Goal: Information Seeking & Learning: Learn about a topic

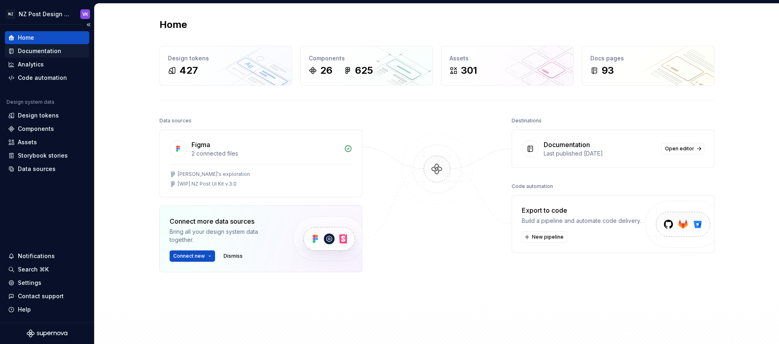
click at [59, 56] on div "Documentation" at bounding box center [47, 51] width 84 height 13
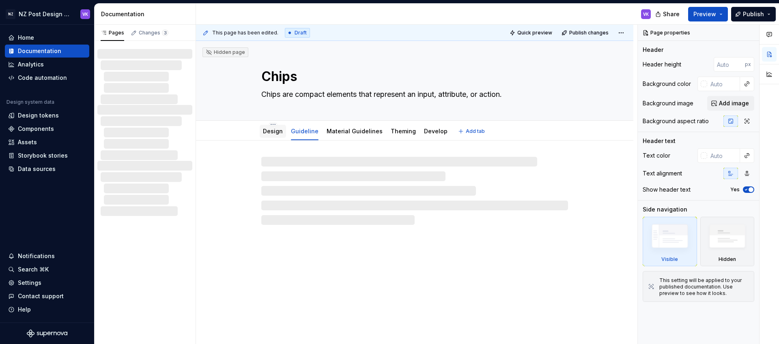
click at [269, 130] on link "Design" at bounding box center [273, 131] width 20 height 7
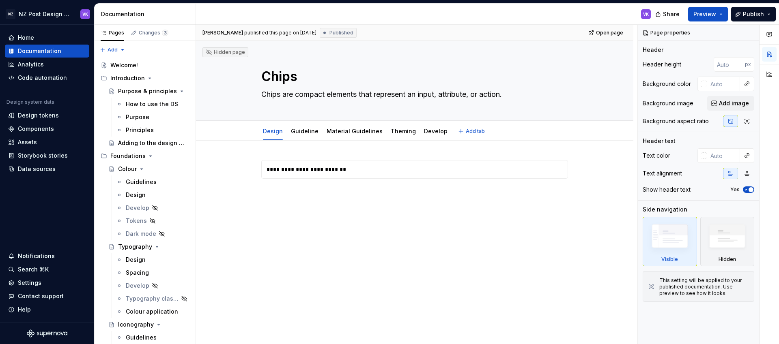
type textarea "*"
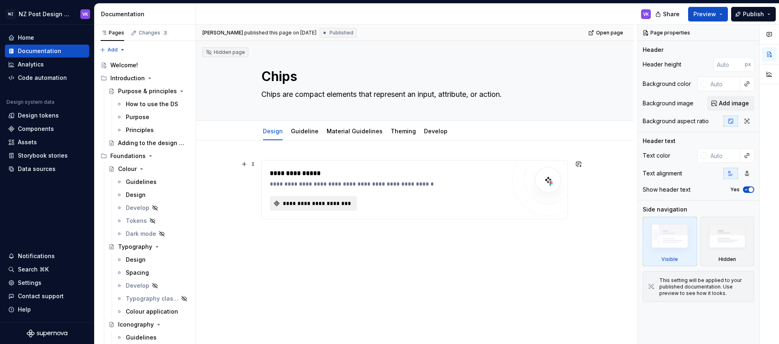
click at [308, 204] on span "**********" at bounding box center [316, 204] width 70 height 8
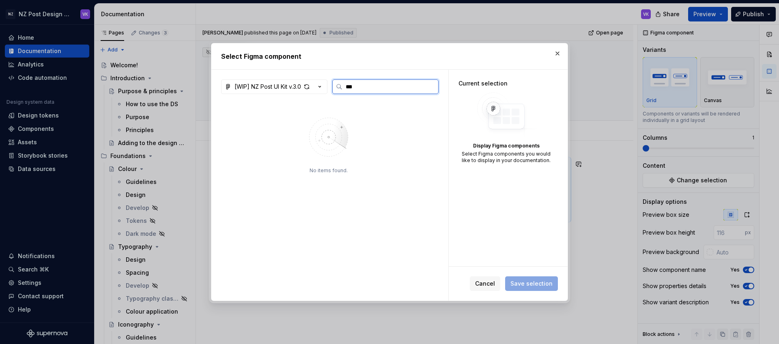
type input "***"
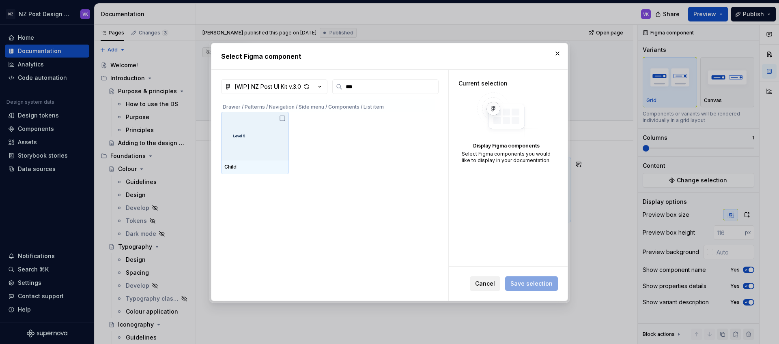
click at [490, 286] on span "Cancel" at bounding box center [485, 284] width 20 height 8
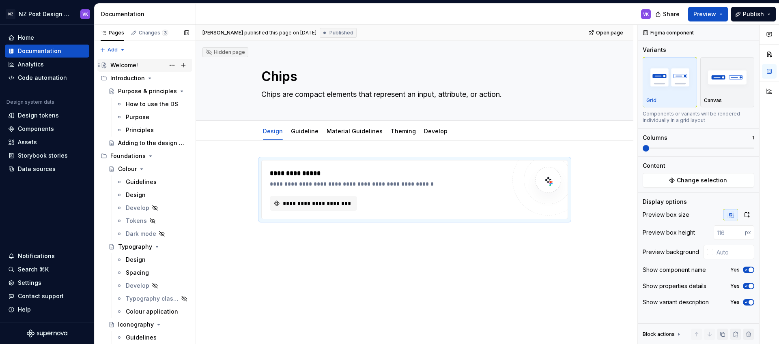
type textarea "*"
click at [27, 142] on div "Assets" at bounding box center [27, 142] width 19 height 8
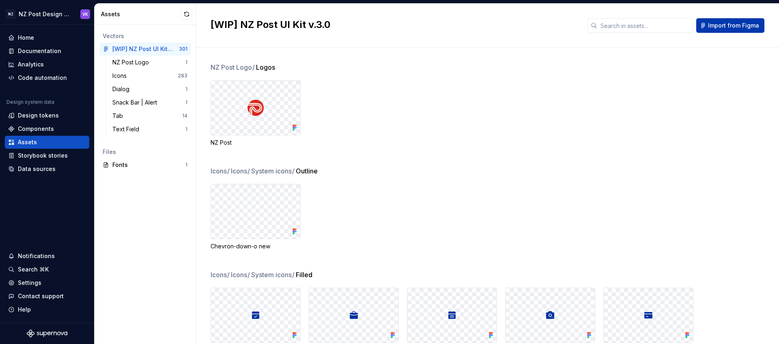
click at [751, 26] on span "Import from Figma" at bounding box center [733, 25] width 51 height 8
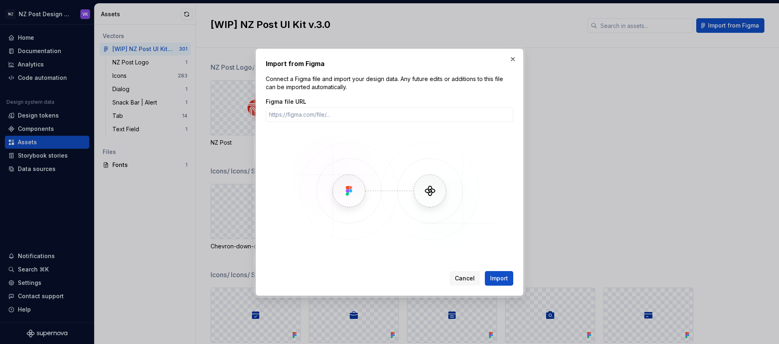
click at [470, 274] on button "Cancel" at bounding box center [464, 278] width 30 height 15
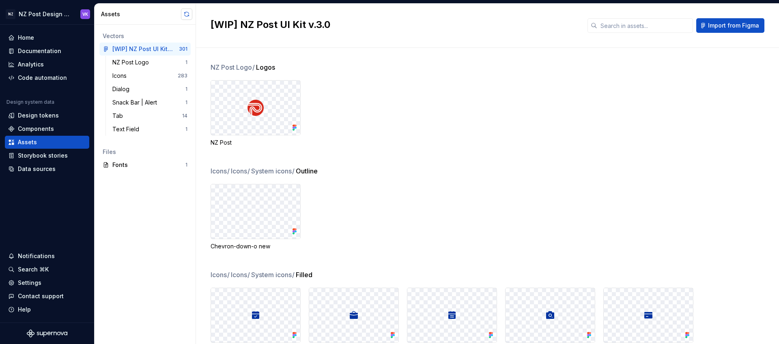
click at [181, 11] on button "button" at bounding box center [186, 14] width 11 height 11
click at [185, 48] on button "button" at bounding box center [183, 48] width 11 height 11
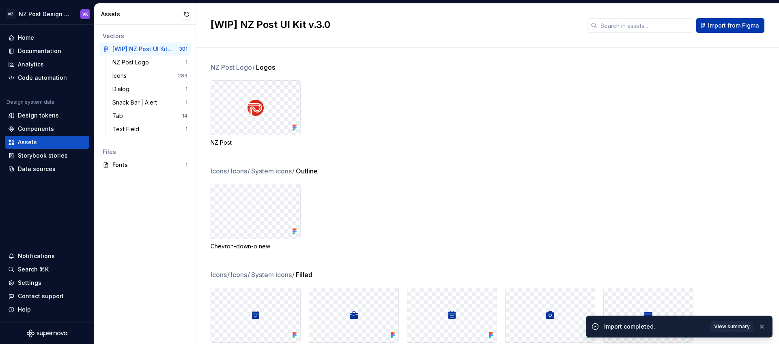
click at [715, 23] on span "Import from Figma" at bounding box center [733, 25] width 51 height 8
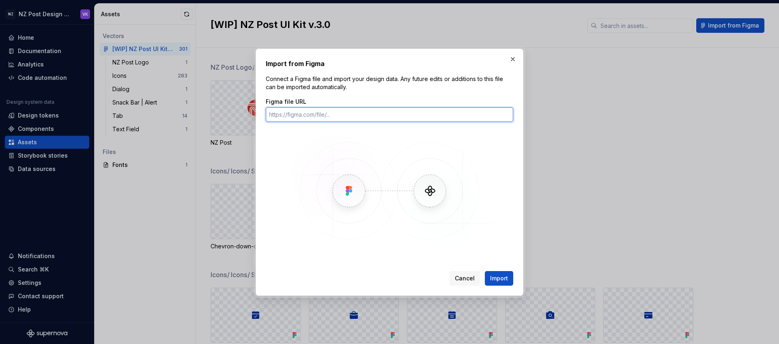
paste input "[URL][DOMAIN_NAME]"
type input "[URL][DOMAIN_NAME]"
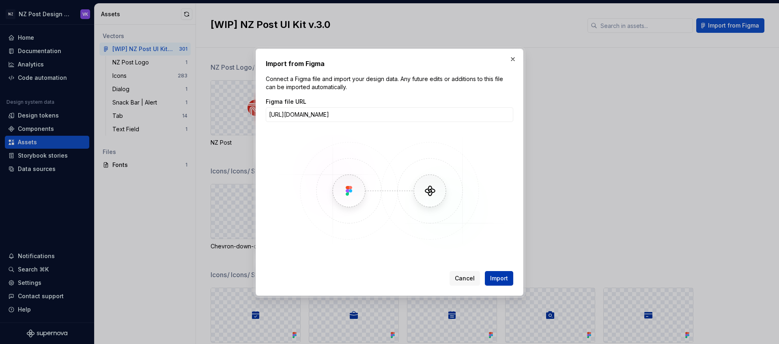
click at [507, 273] on button "Import" at bounding box center [499, 278] width 28 height 15
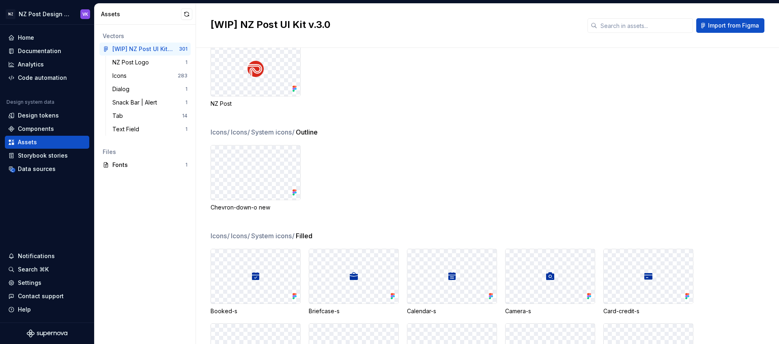
scroll to position [0, 0]
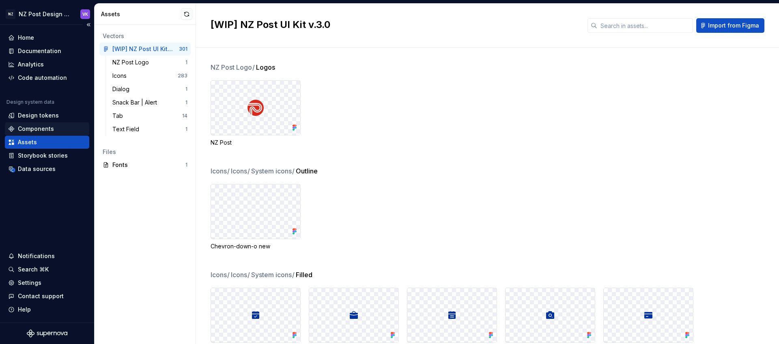
click at [29, 132] on div "Components" at bounding box center [36, 129] width 36 height 8
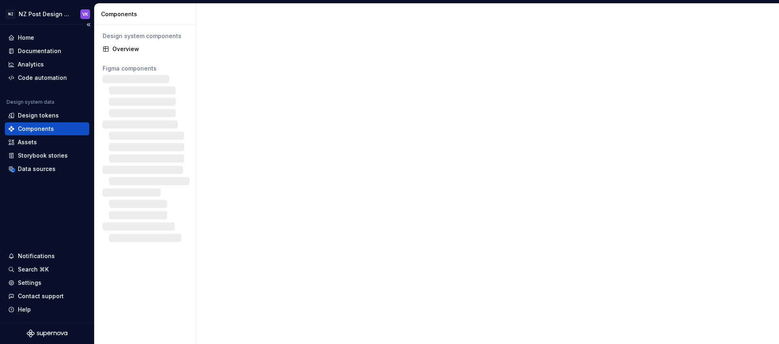
click at [32, 127] on div "Components" at bounding box center [36, 129] width 36 height 8
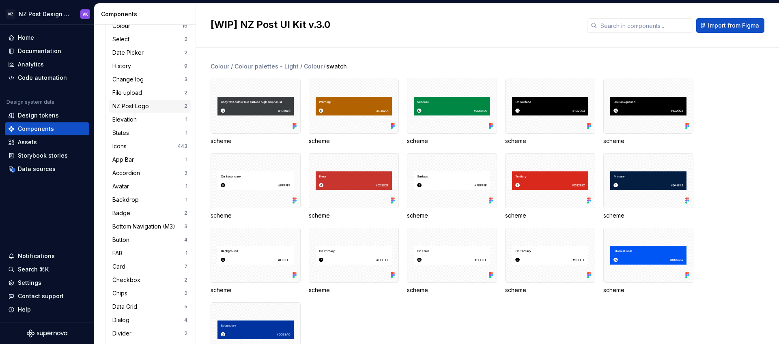
scroll to position [73, 0]
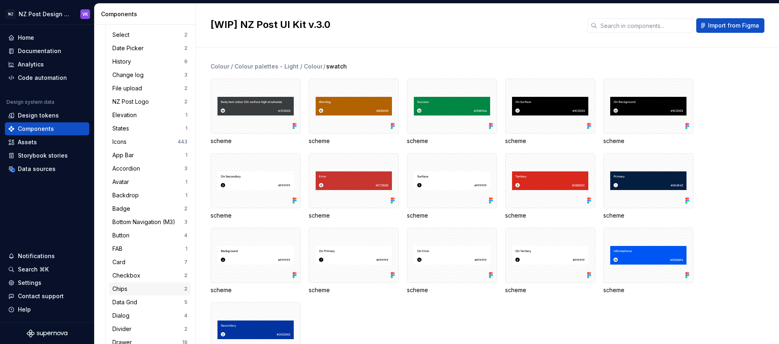
click at [140, 289] on div "Chips" at bounding box center [148, 289] width 72 height 8
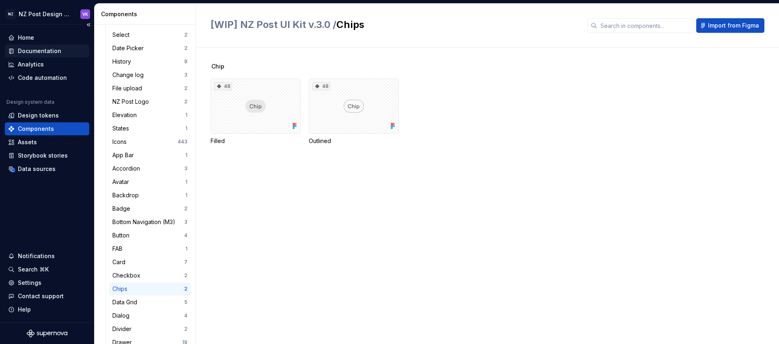
click at [47, 48] on div "Documentation" at bounding box center [39, 51] width 43 height 8
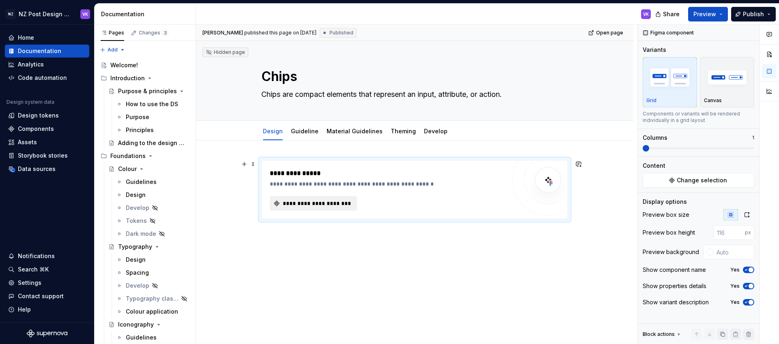
click at [308, 206] on span "**********" at bounding box center [316, 204] width 70 height 8
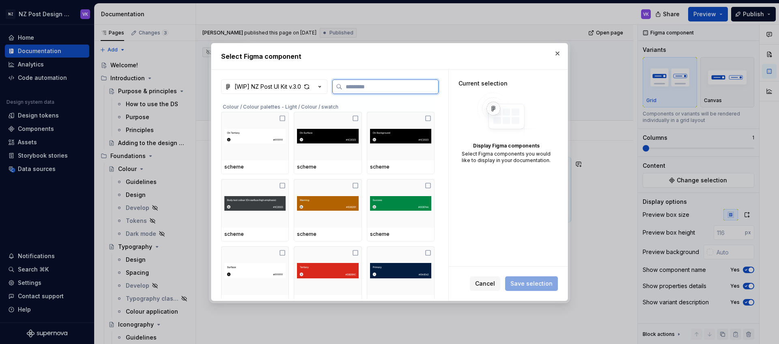
type textarea "*"
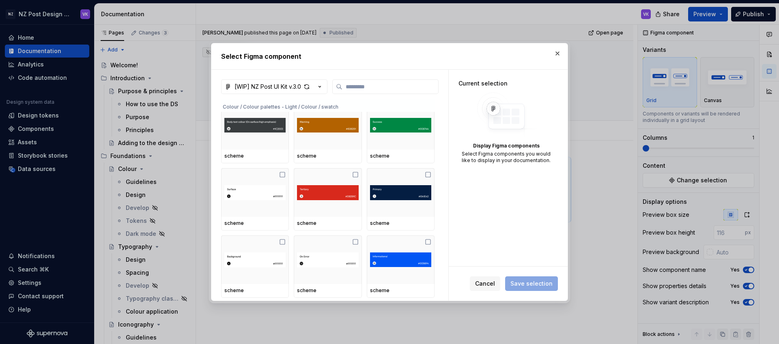
click at [230, 107] on div "Colour / Colour palettes - Light / Colour / swatch" at bounding box center [327, 105] width 213 height 13
click at [321, 88] on icon "button" at bounding box center [320, 87] width 8 height 8
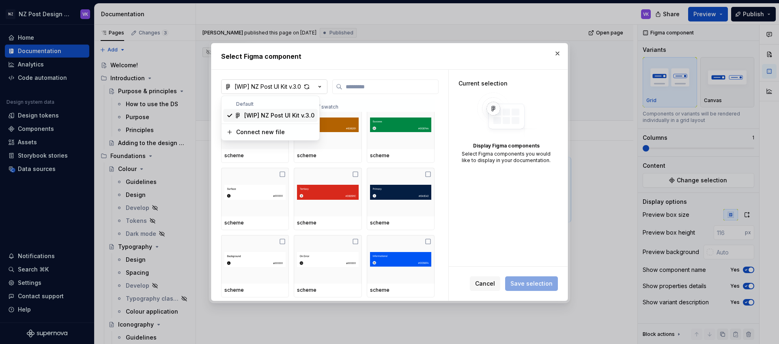
click at [321, 88] on div "Select Figma component [WIP] NZ Post UI Kit v.3.0 Colour / Colour palettes - Li…" at bounding box center [389, 172] width 779 height 344
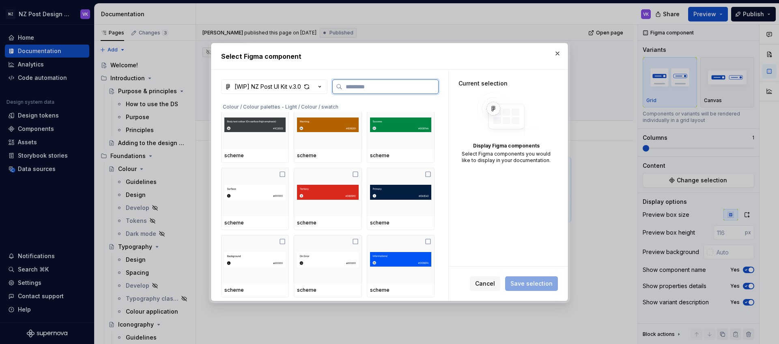
click at [368, 86] on input "search" at bounding box center [390, 87] width 96 height 8
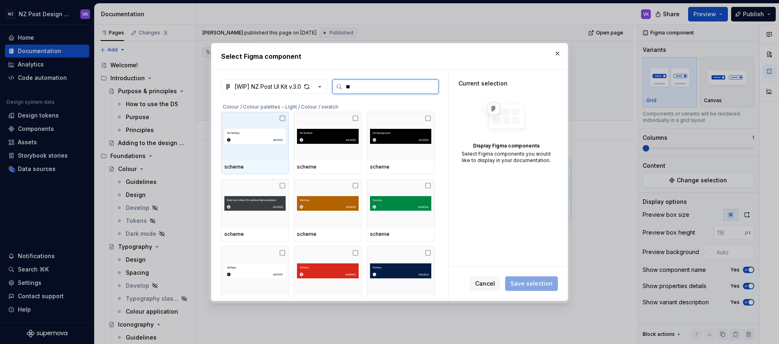
type input "***"
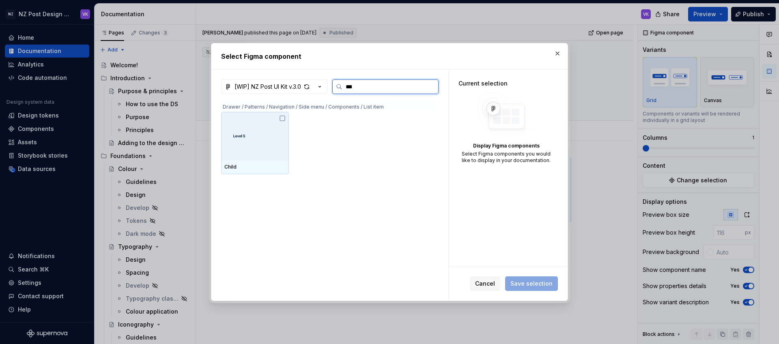
type textarea "*"
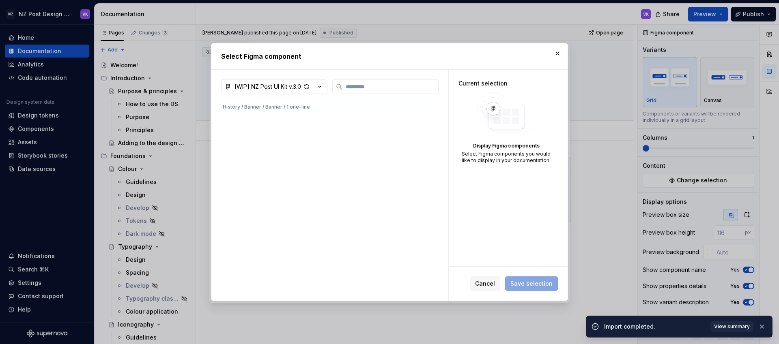
scroll to position [789, 0]
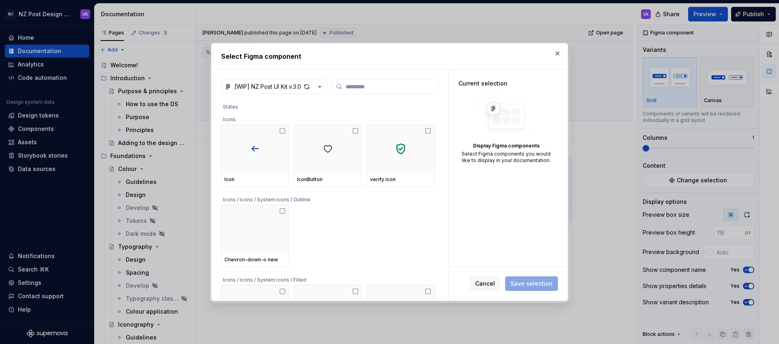
type textarea "*"
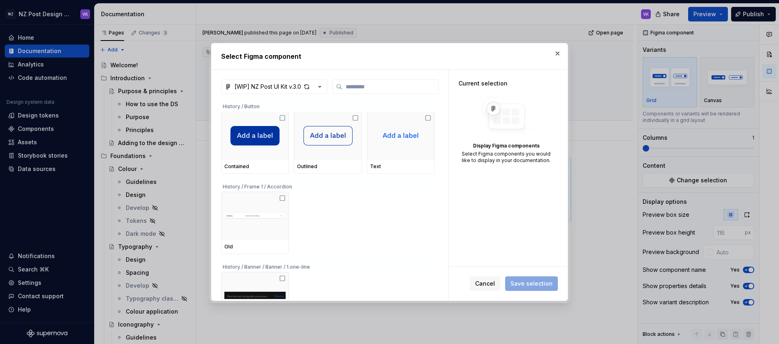
scroll to position [0, 0]
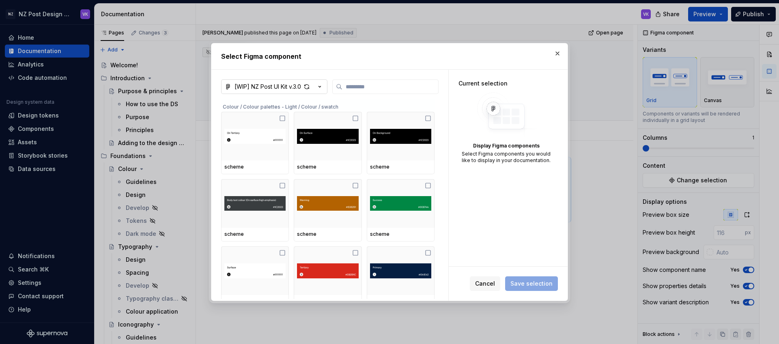
click at [326, 84] on button "[WIP] NZ Post UI Kit v.3.0" at bounding box center [274, 86] width 106 height 15
click at [318, 92] on div "Select Figma component [WIP] NZ Post UI Kit v.3.0 Colour / Colour palettes - Li…" at bounding box center [389, 172] width 779 height 344
click at [403, 85] on input "search" at bounding box center [390, 87] width 96 height 8
paste input "**********"
type input "**********"
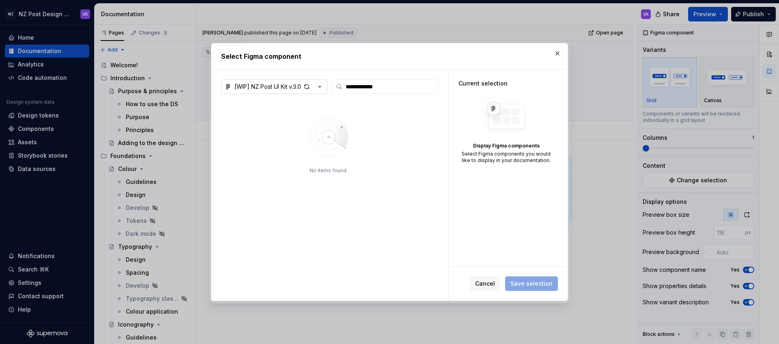
click at [322, 86] on icon "button" at bounding box center [320, 87] width 8 height 8
click at [549, 57] on div "**********" at bounding box center [389, 172] width 779 height 344
click at [558, 54] on button "button" at bounding box center [557, 53] width 11 height 11
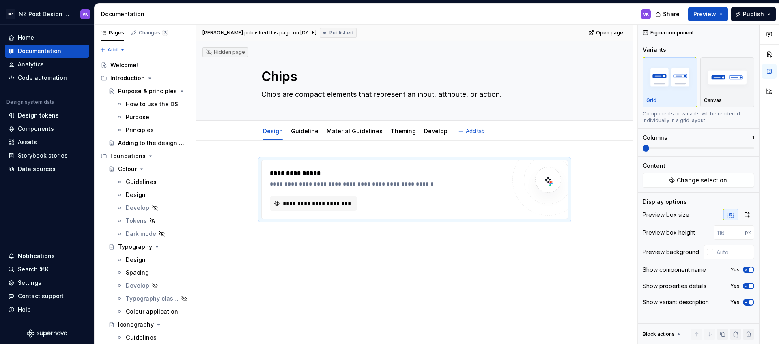
type textarea "*"
click at [245, 164] on button "button" at bounding box center [243, 164] width 11 height 11
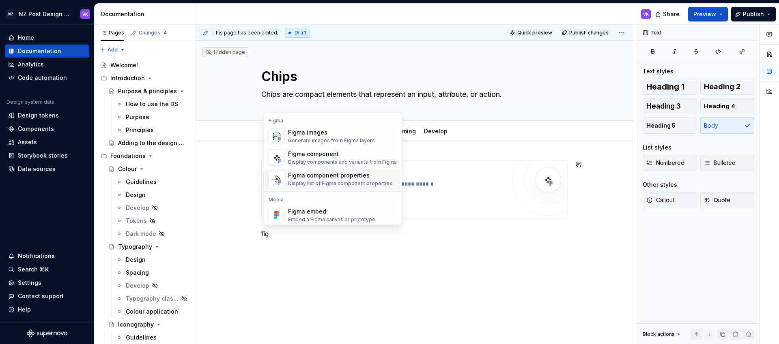
click at [345, 188] on span "Figma component properties Display list of Figma component properties" at bounding box center [332, 179] width 135 height 21
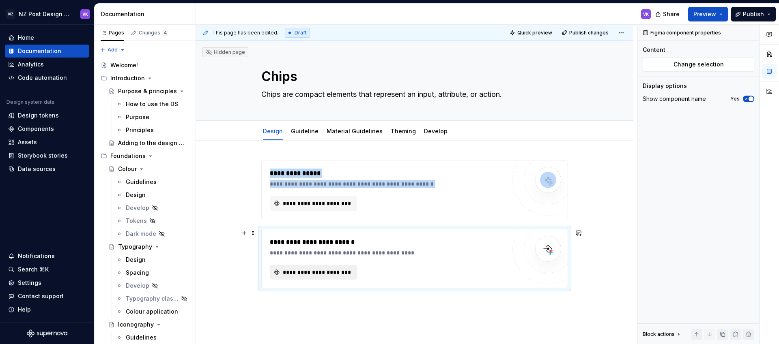
click at [318, 273] on span "**********" at bounding box center [316, 272] width 70 height 8
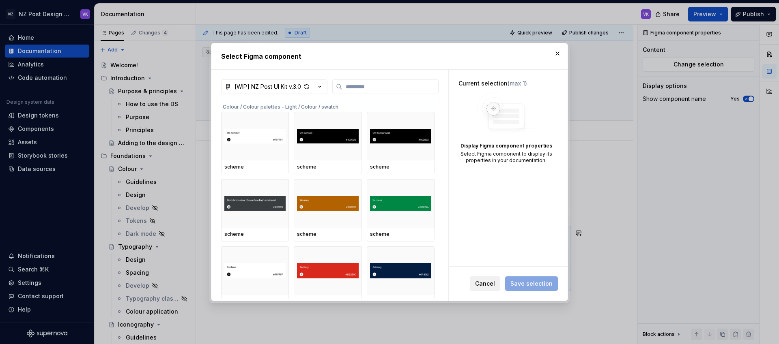
click at [479, 284] on span "Cancel" at bounding box center [485, 284] width 20 height 8
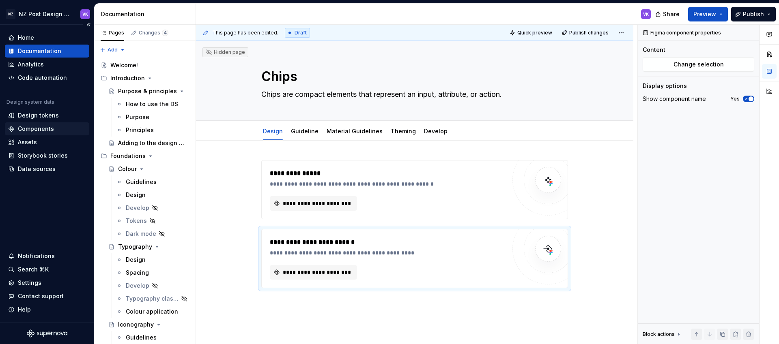
click at [39, 125] on div "Components" at bounding box center [36, 129] width 36 height 8
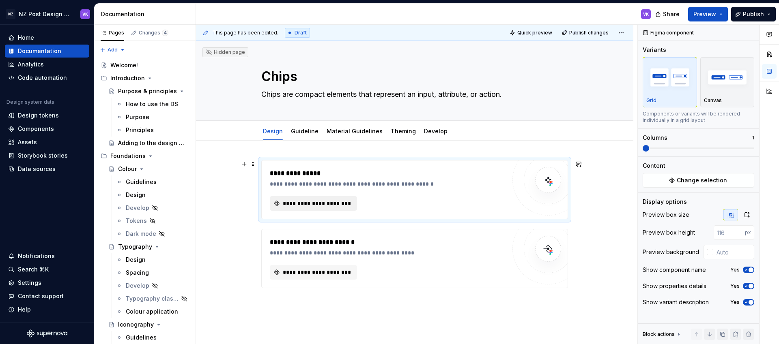
click at [306, 204] on span "**********" at bounding box center [316, 204] width 70 height 8
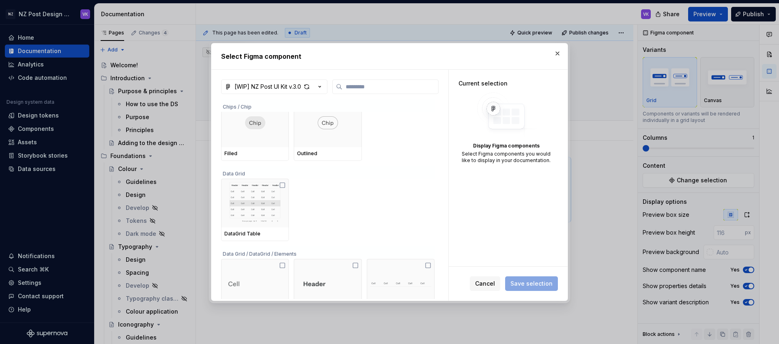
scroll to position [12436, 0]
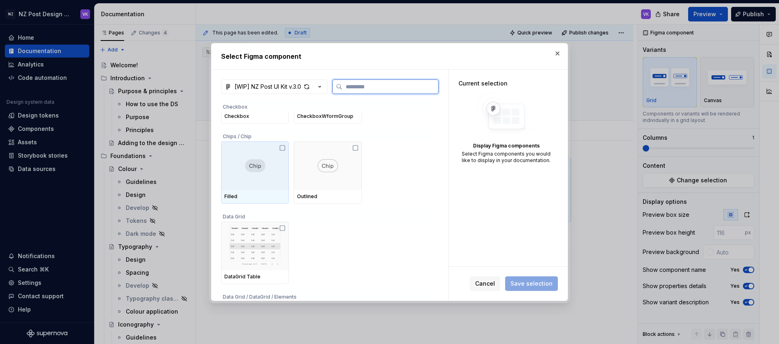
click at [283, 147] on icon at bounding box center [282, 148] width 6 height 6
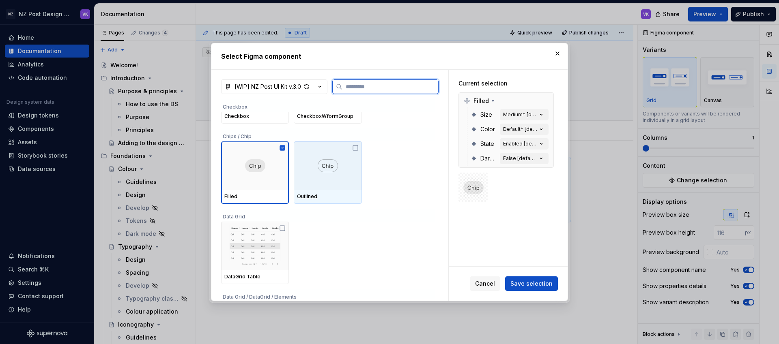
click at [359, 147] on icon at bounding box center [355, 148] width 6 height 6
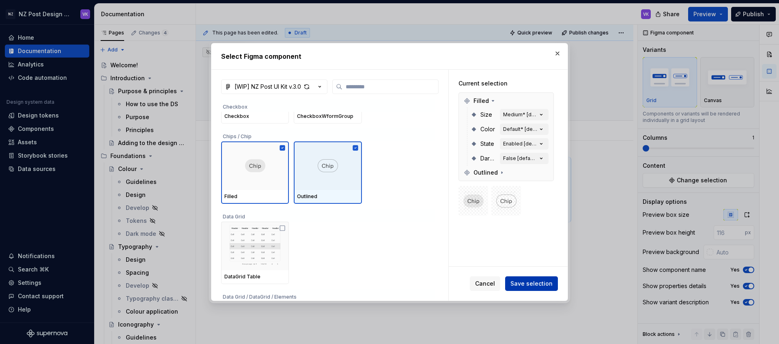
click at [529, 282] on span "Save selection" at bounding box center [531, 284] width 42 height 8
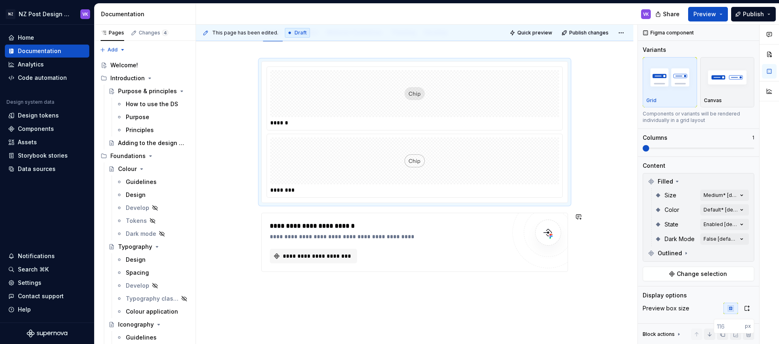
scroll to position [98, 0]
click at [256, 219] on span at bounding box center [253, 217] width 6 height 11
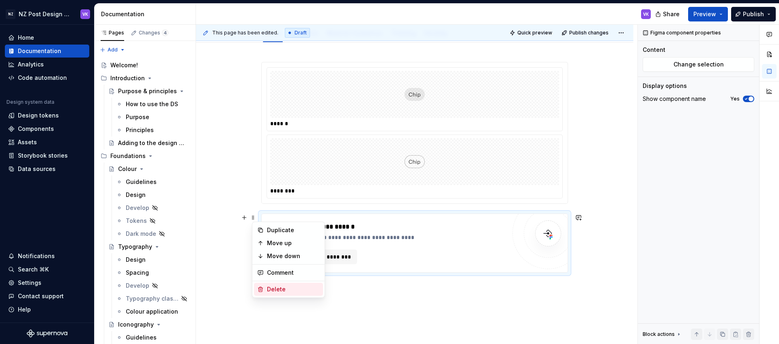
click at [270, 288] on div "Delete" at bounding box center [293, 290] width 53 height 8
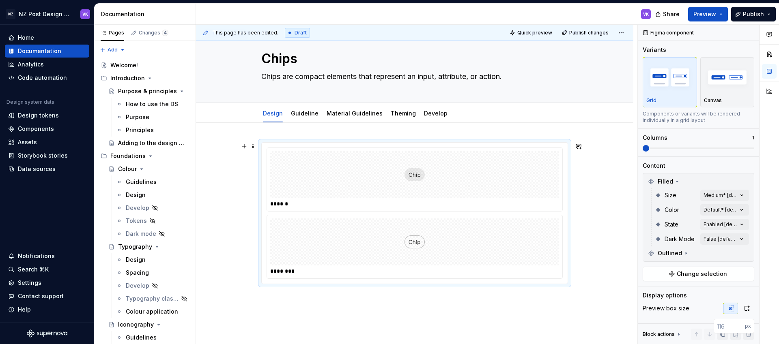
scroll to position [0, 0]
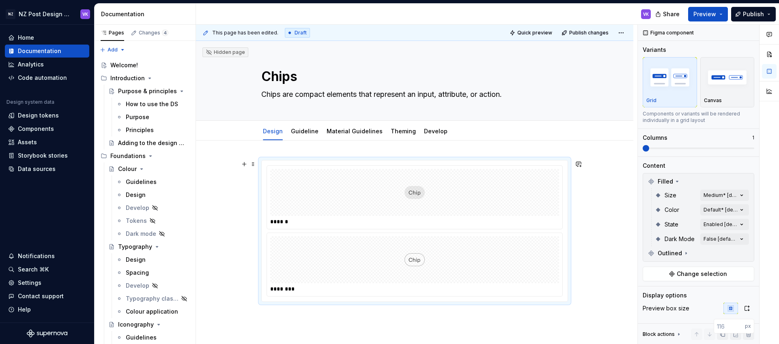
click at [494, 183] on div at bounding box center [414, 192] width 289 height 47
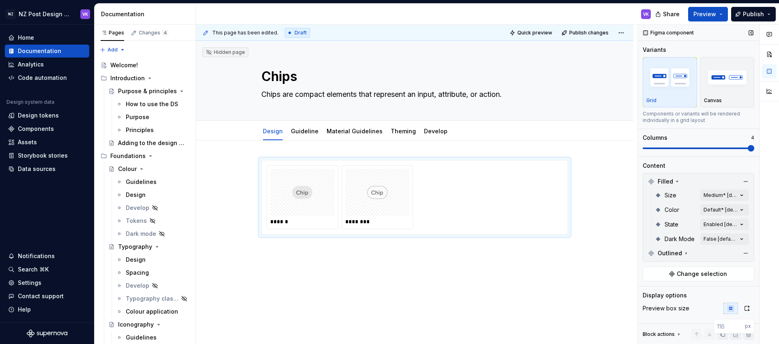
click at [747, 150] on span at bounding box center [750, 148] width 6 height 6
click at [717, 197] on div "Comments Open comments No comments yet Select ‘Comment’ from the block context …" at bounding box center [708, 185] width 141 height 320
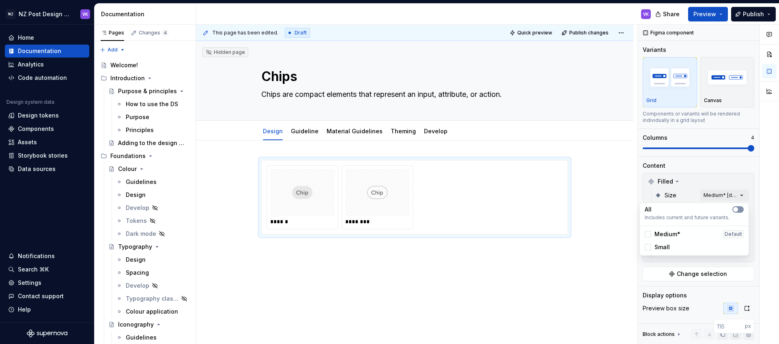
click at [736, 210] on span "button" at bounding box center [735, 209] width 5 height 5
click at [735, 185] on div "Comments Open comments No comments yet Select ‘Comment’ from the block context …" at bounding box center [708, 185] width 141 height 320
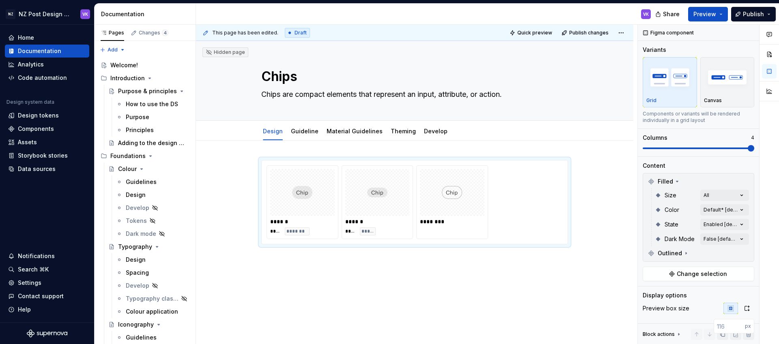
click at [736, 210] on div "Comments Open comments No comments yet Select ‘Comment’ from the block context …" at bounding box center [708, 185] width 141 height 320
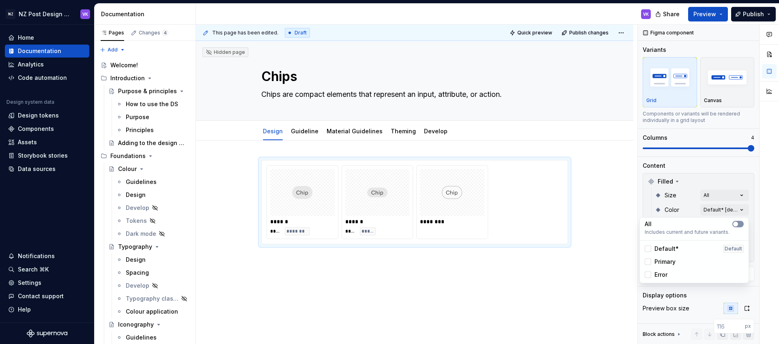
click at [738, 226] on icon "button" at bounding box center [735, 224] width 6 height 5
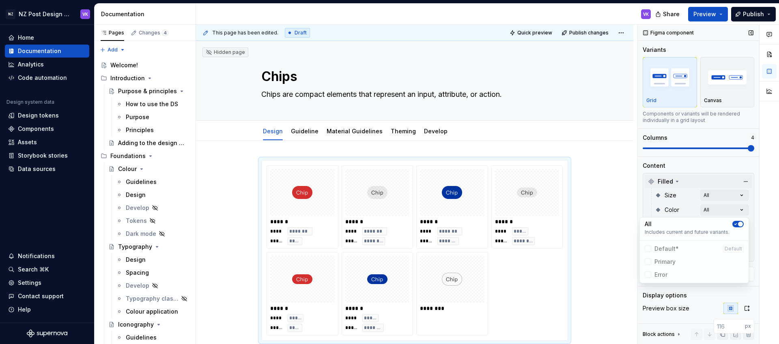
click at [739, 176] on div "Comments Open comments No comments yet Select ‘Comment’ from the block context …" at bounding box center [708, 185] width 141 height 320
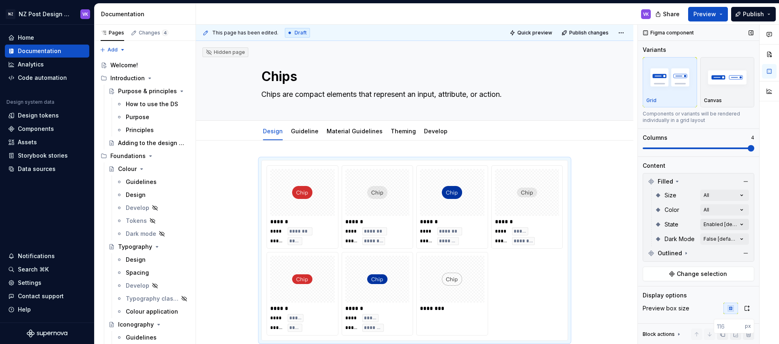
click at [732, 223] on div "Comments Open comments No comments yet Select ‘Comment’ from the block context …" at bounding box center [708, 185] width 141 height 320
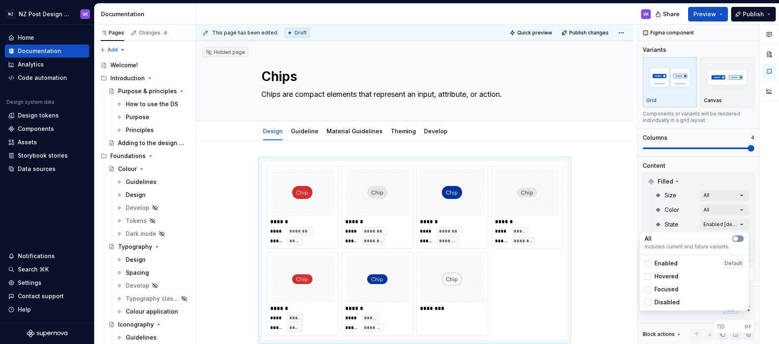
click at [742, 238] on button "button" at bounding box center [737, 239] width 11 height 6
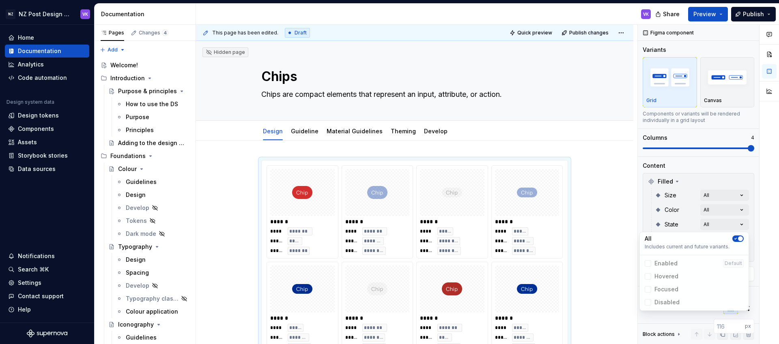
click at [732, 168] on div "Comments Open comments No comments yet Select ‘Comment’ from the block context …" at bounding box center [708, 185] width 141 height 320
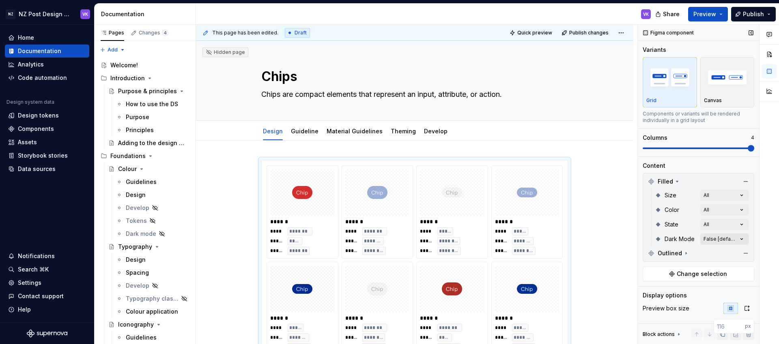
click at [729, 238] on div "Comments Open comments No comments yet Select ‘Comment’ from the block context …" at bounding box center [708, 185] width 141 height 320
click at [726, 168] on div "Comments Open comments No comments yet Select ‘Comment’ from the block context …" at bounding box center [708, 185] width 141 height 320
click at [679, 254] on span "Outlined" at bounding box center [669, 253] width 24 height 8
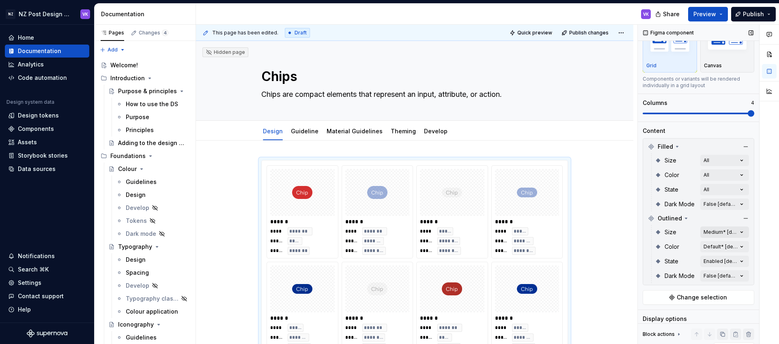
click at [717, 230] on div "Comments Open comments No comments yet Select ‘Comment’ from the block context …" at bounding box center [708, 185] width 141 height 320
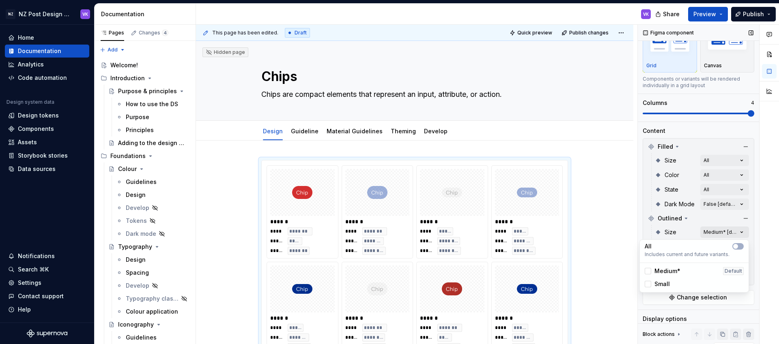
scroll to position [34, 0]
click at [717, 230] on div "Comments Open comments No comments yet Select ‘Comment’ from the block context …" at bounding box center [708, 185] width 141 height 320
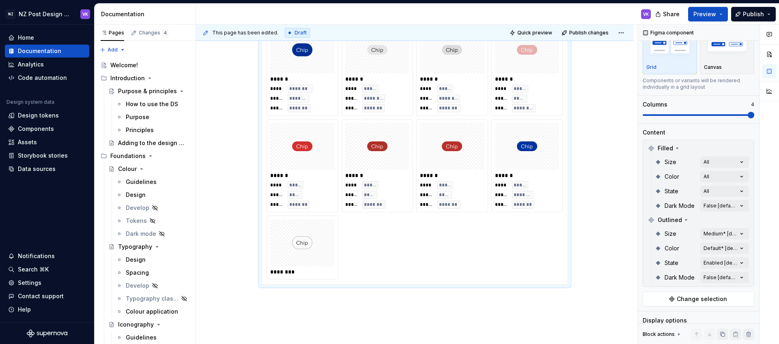
scroll to position [528, 0]
click at [714, 234] on div "Comments Open comments No comments yet Select ‘Comment’ from the block context …" at bounding box center [708, 185] width 141 height 320
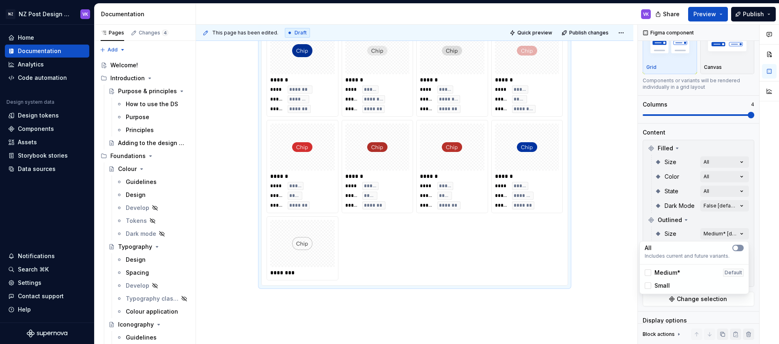
click at [742, 246] on button "button" at bounding box center [737, 248] width 11 height 6
click at [731, 223] on div "Comments Open comments No comments yet Select ‘Comment’ from the block context …" at bounding box center [708, 185] width 141 height 320
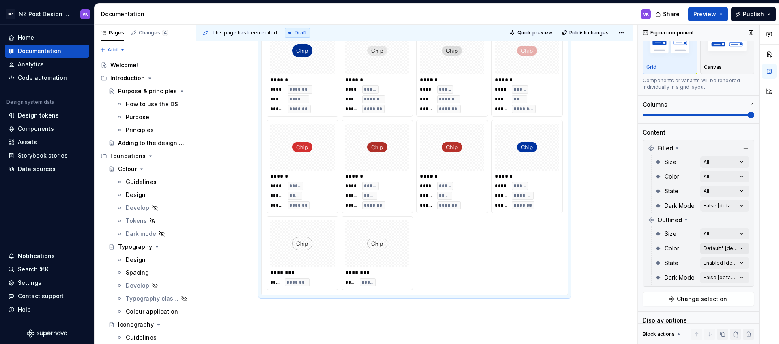
click at [730, 252] on div "Comments Open comments No comments yet Select ‘Comment’ from the block context …" at bounding box center [708, 185] width 141 height 320
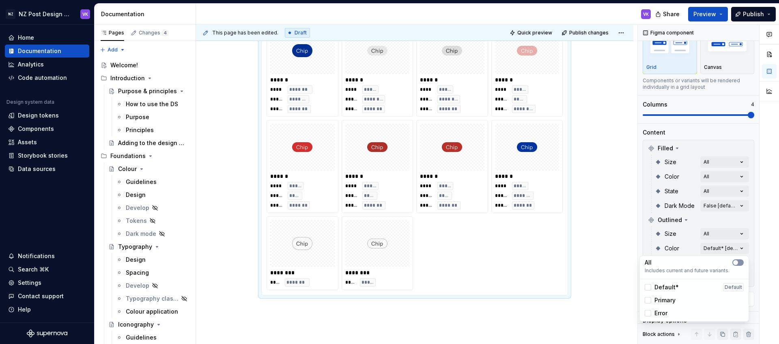
click at [734, 261] on span "button" at bounding box center [735, 262] width 5 height 5
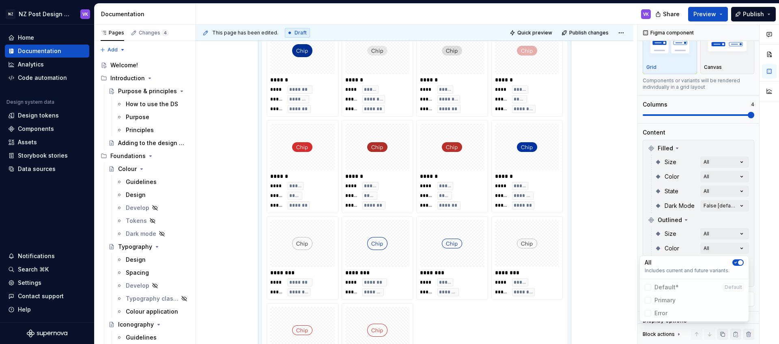
click at [719, 221] on div "Comments Open comments No comments yet Select ‘Comment’ from the block context …" at bounding box center [708, 185] width 141 height 320
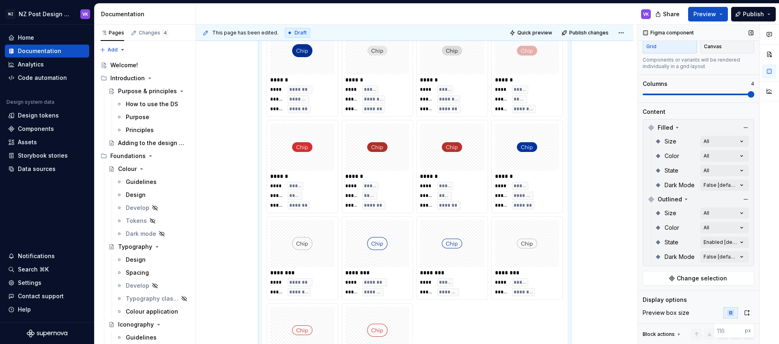
scroll to position [56, 0]
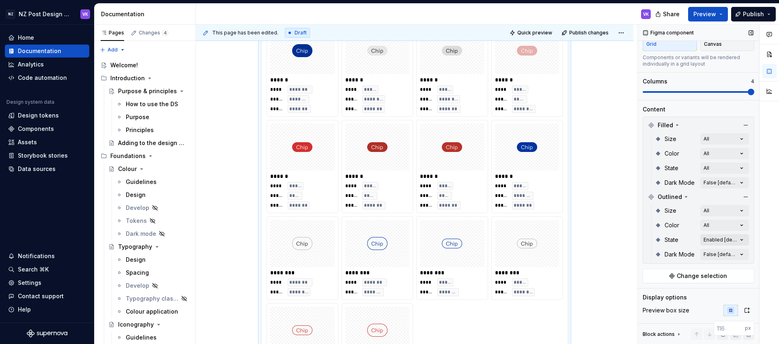
click at [728, 243] on div "Comments Open comments No comments yet Select ‘Comment’ from the block context …" at bounding box center [708, 185] width 141 height 320
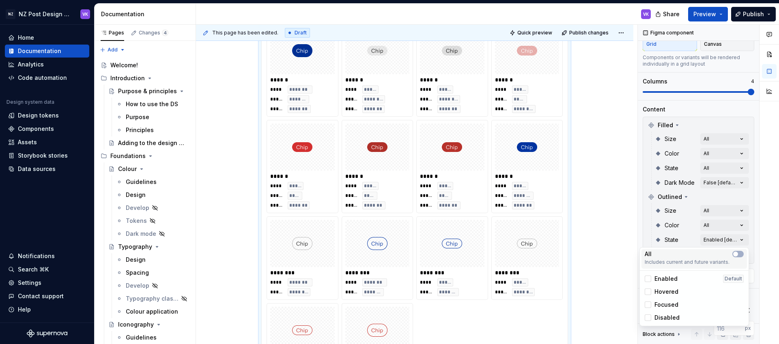
click at [739, 258] on div "All" at bounding box center [693, 254] width 99 height 8
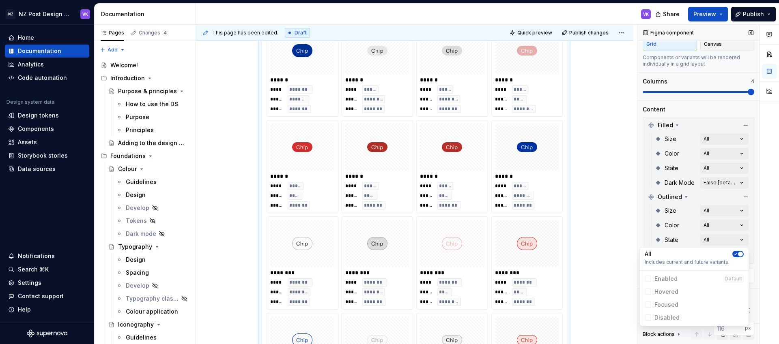
click at [670, 226] on div "Comments Open comments No comments yet Select ‘Comment’ from the block context …" at bounding box center [708, 185] width 141 height 320
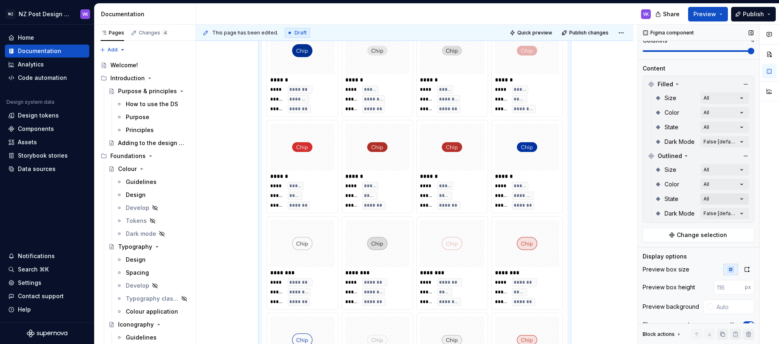
scroll to position [96, 0]
click at [718, 217] on div "Comments Open comments No comments yet Select ‘Comment’ from the block context …" at bounding box center [708, 185] width 141 height 320
type textarea "*"
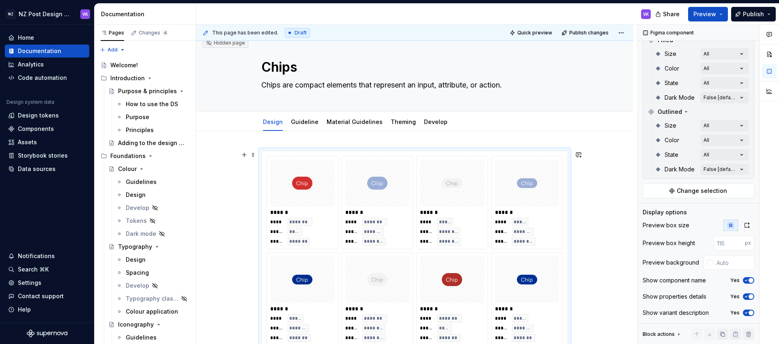
scroll to position [0, 0]
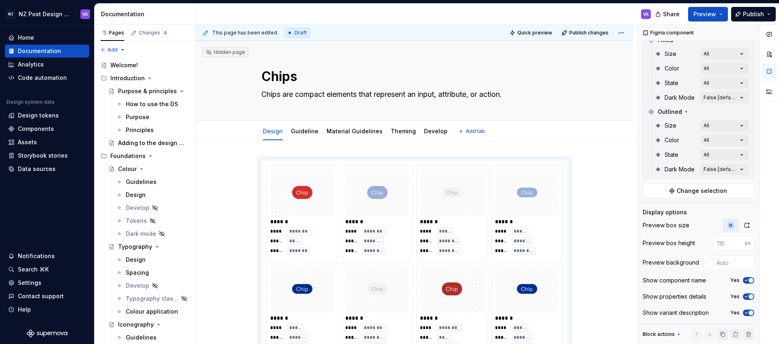
type textarea "*"
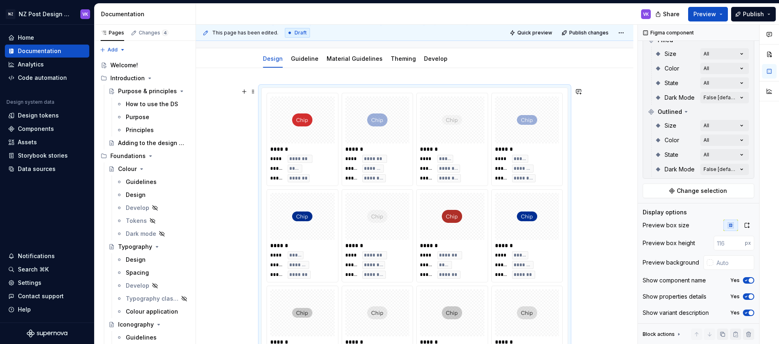
scroll to position [61, 0]
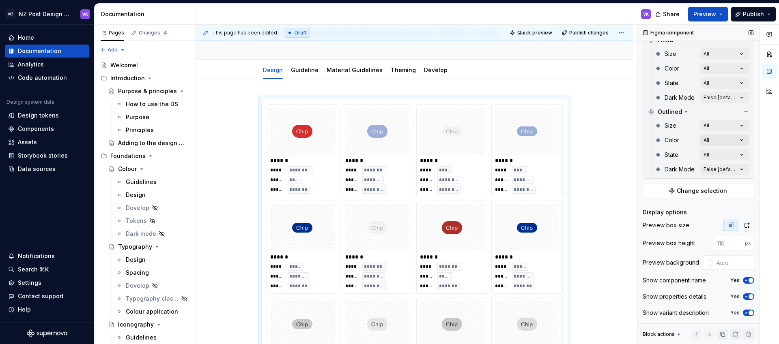
click at [719, 142] on div "Comments Open comments No comments yet Select ‘Comment’ from the block context …" at bounding box center [708, 185] width 141 height 320
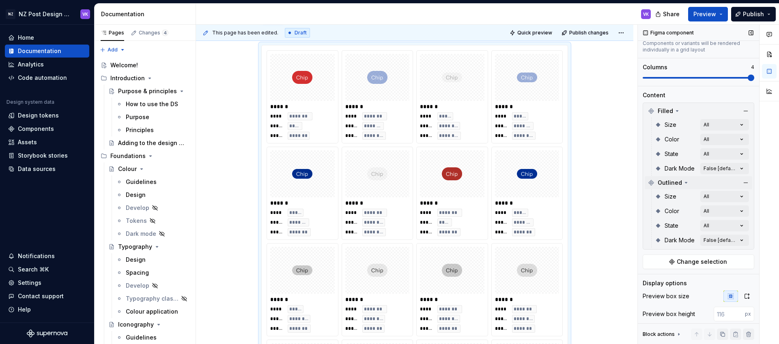
scroll to position [71, 0]
click at [726, 210] on div "Comments Open comments No comments yet Select ‘Comment’ from the block context …" at bounding box center [708, 185] width 141 height 320
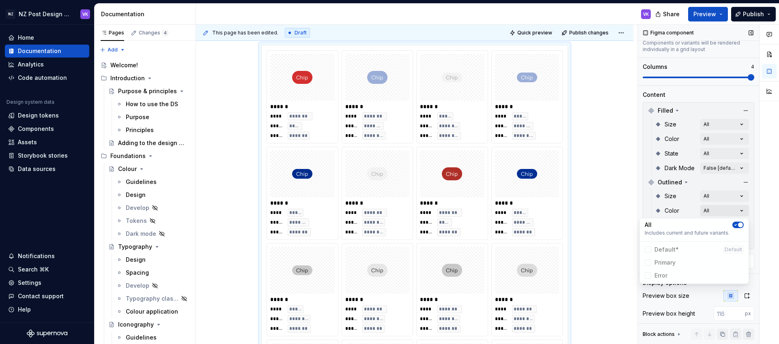
click at [726, 210] on div "Comments Open comments No comments yet Select ‘Comment’ from the block context …" at bounding box center [708, 185] width 141 height 320
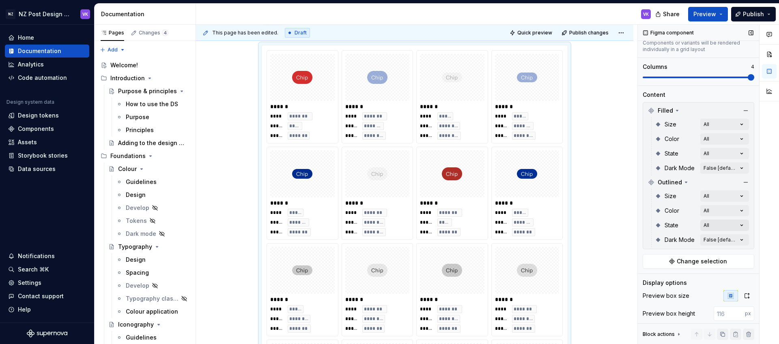
click at [725, 221] on div "Comments Open comments No comments yet Select ‘Comment’ from the block context …" at bounding box center [708, 185] width 141 height 320
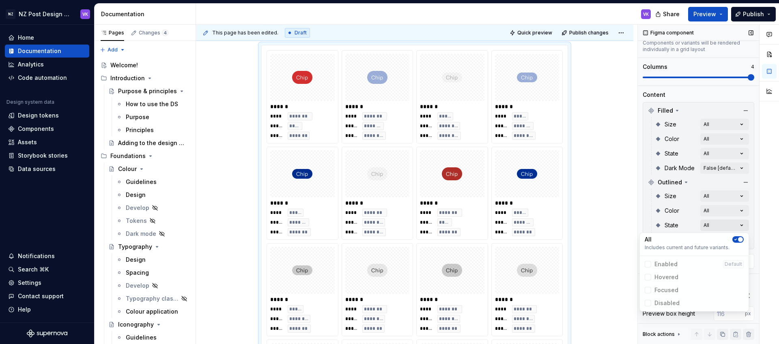
click at [725, 221] on div "Comments Open comments No comments yet Select ‘Comment’ from the block context …" at bounding box center [708, 185] width 141 height 320
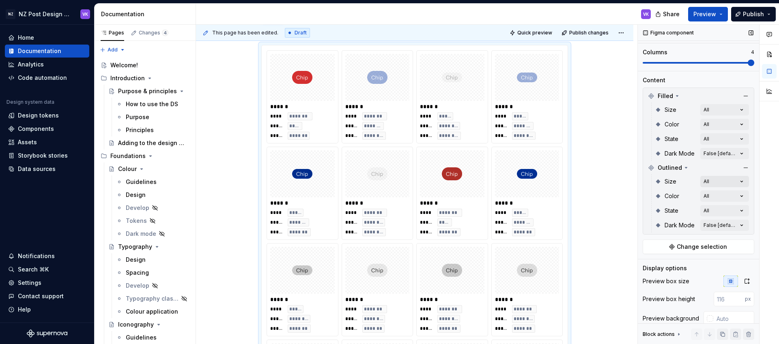
scroll to position [88, 0]
click at [715, 246] on span "Change selection" at bounding box center [702, 245] width 50 height 8
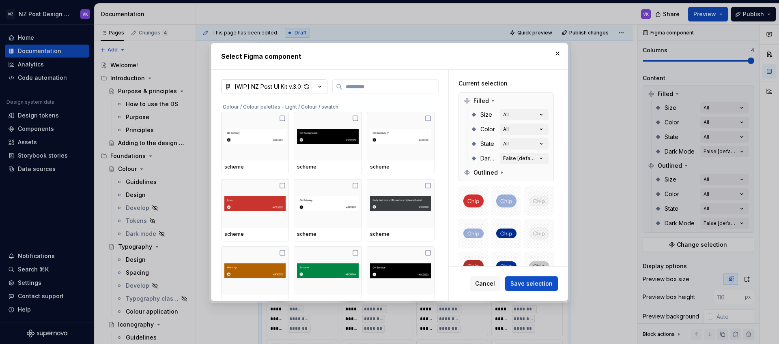
click at [303, 87] on div "button" at bounding box center [306, 86] width 11 height 11
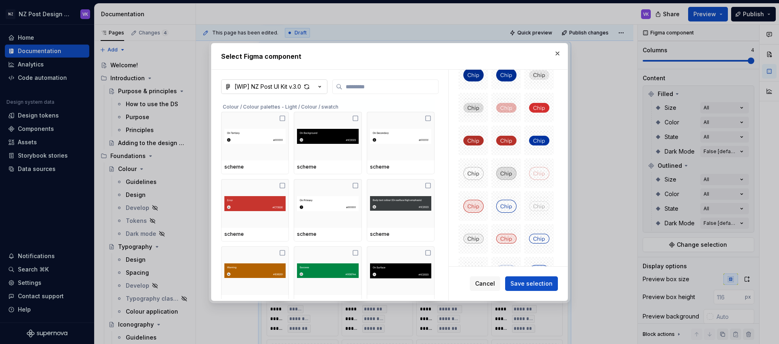
scroll to position [473, 0]
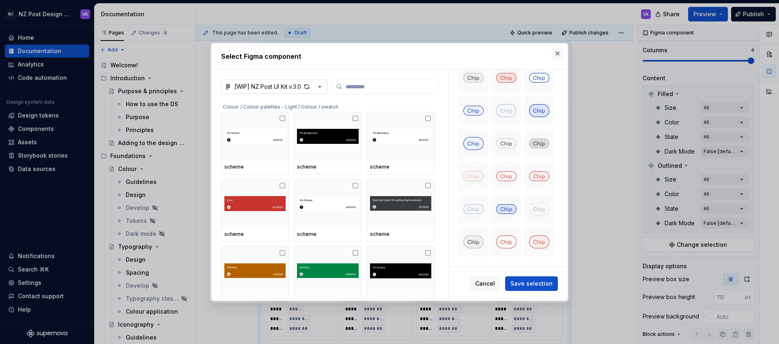
click at [552, 54] on button "button" at bounding box center [557, 53] width 11 height 11
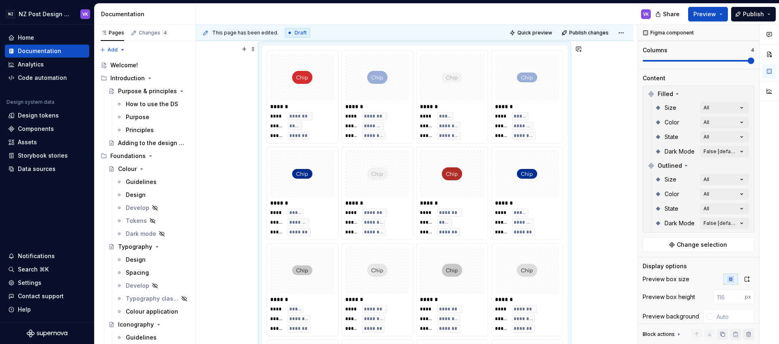
click at [473, 113] on div "**** ***** ***** ******** ***** ********" at bounding box center [452, 126] width 64 height 28
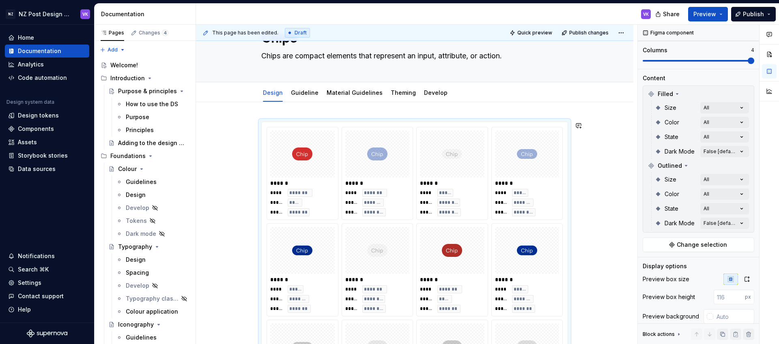
scroll to position [37, 0]
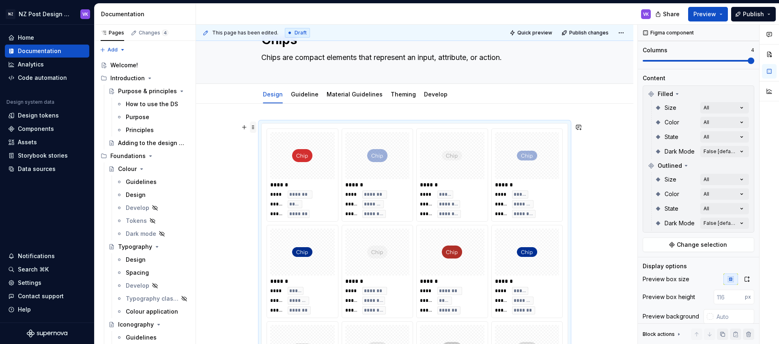
click at [253, 125] on span at bounding box center [253, 127] width 6 height 11
click at [413, 131] on div "****** **** ******* ***** ******* ***** ********" at bounding box center [377, 175] width 71 height 92
click at [709, 246] on span "Change selection" at bounding box center [702, 245] width 50 height 8
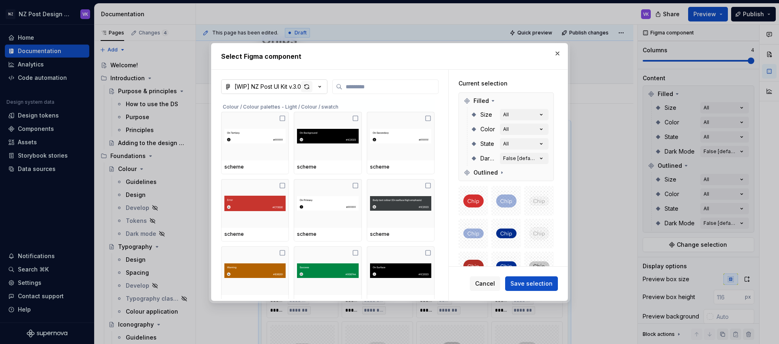
click at [306, 85] on div "button" at bounding box center [306, 86] width 11 height 11
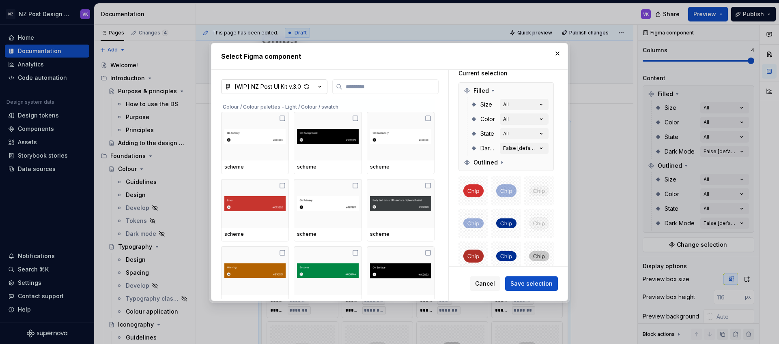
scroll to position [0, 0]
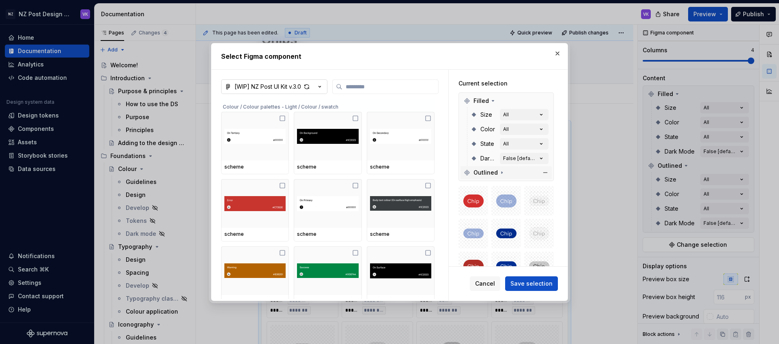
click at [502, 172] on icon at bounding box center [502, 173] width 1 height 2
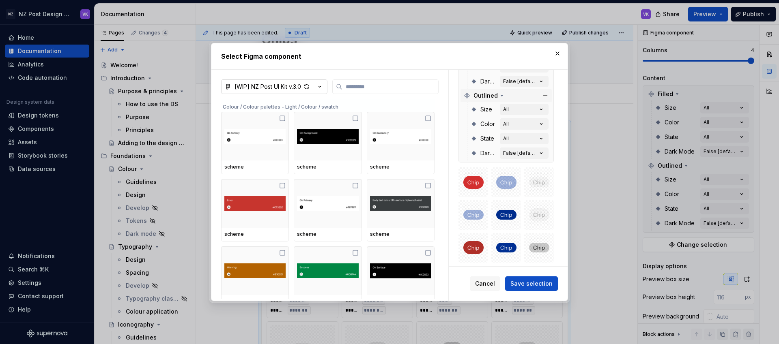
scroll to position [68, 0]
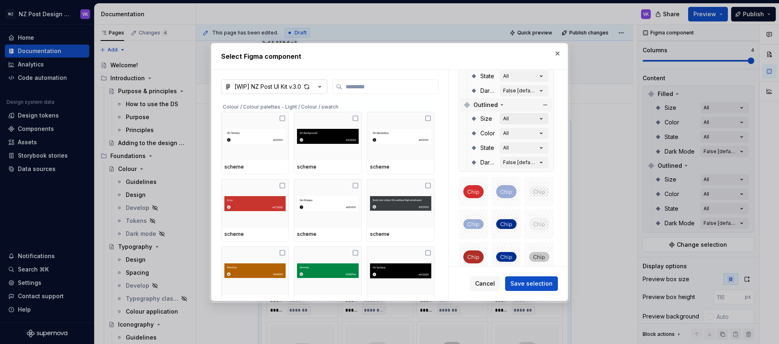
click at [514, 121] on button "All" at bounding box center [524, 118] width 49 height 11
click at [518, 135] on button "All" at bounding box center [524, 133] width 49 height 11
click at [543, 151] on icon "button" at bounding box center [541, 148] width 8 height 8
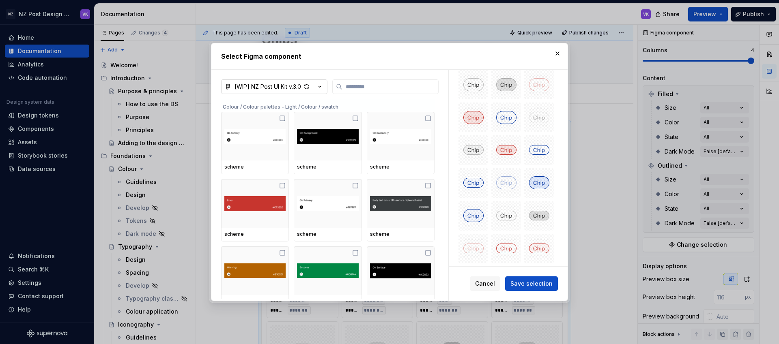
scroll to position [531, 0]
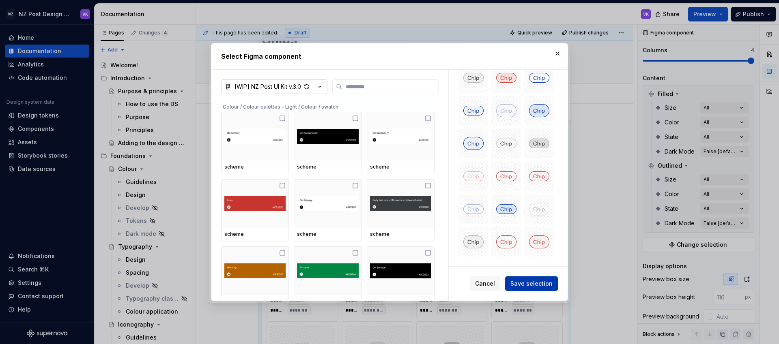
click at [513, 286] on button "Save selection" at bounding box center [531, 284] width 53 height 15
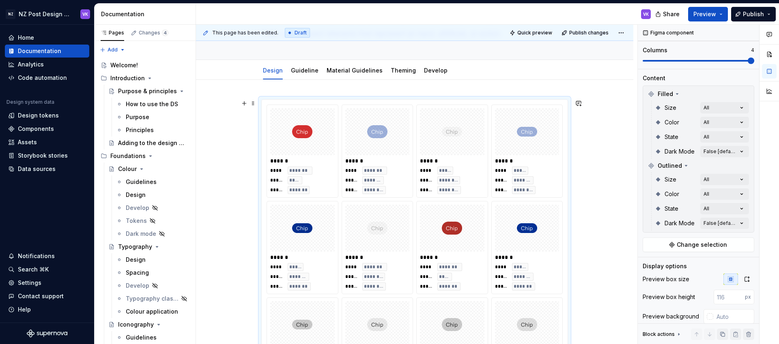
scroll to position [76, 0]
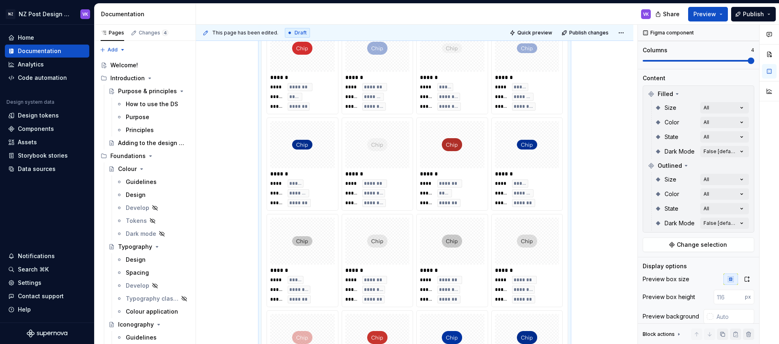
click at [346, 203] on div "****** **** ******* ***** ******** ***** ********" at bounding box center [377, 164] width 71 height 92
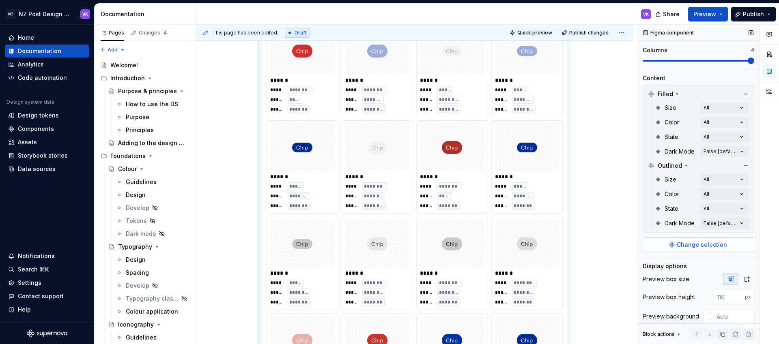
scroll to position [142, 0]
click at [677, 243] on button "Change selection" at bounding box center [698, 244] width 112 height 15
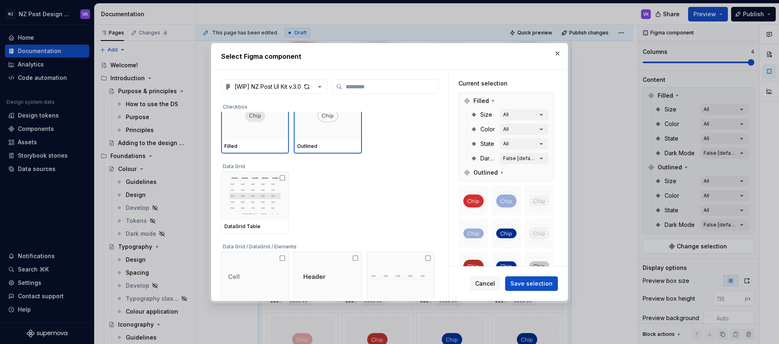
scroll to position [12441, 0]
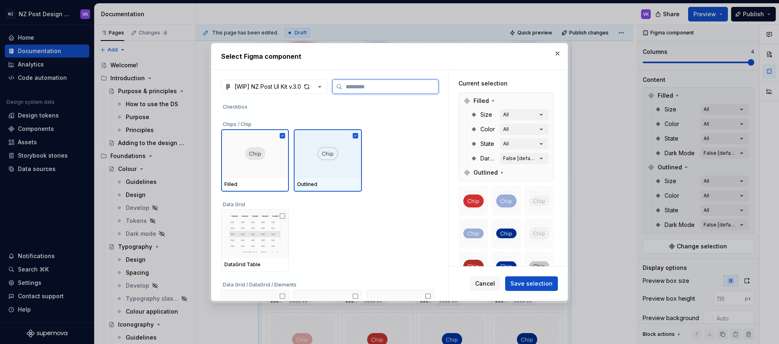
click at [347, 161] on div at bounding box center [328, 153] width 68 height 49
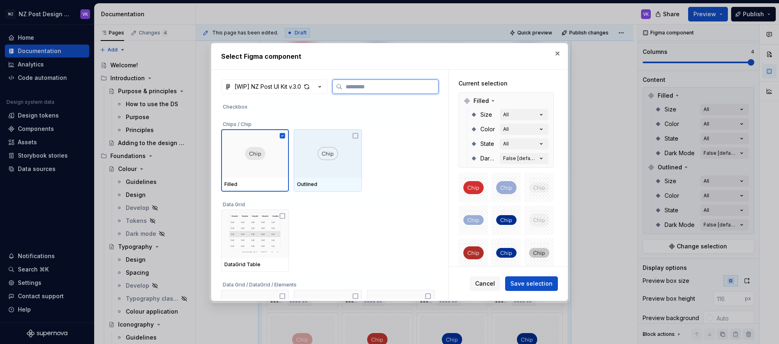
click at [347, 161] on div at bounding box center [328, 153] width 68 height 49
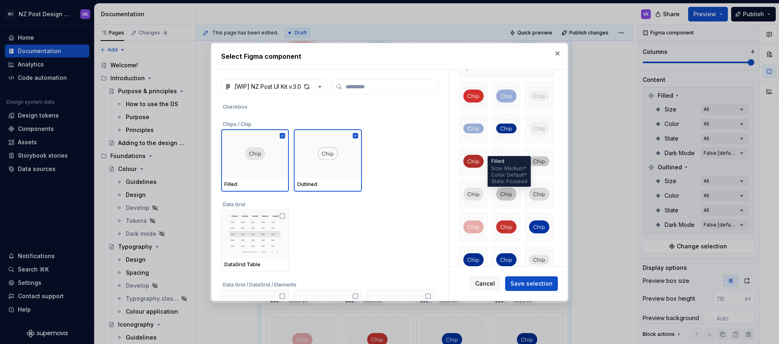
scroll to position [0, 0]
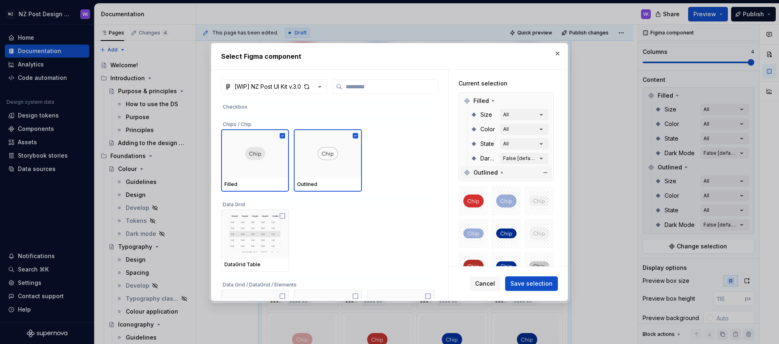
click at [494, 170] on span "Outlined" at bounding box center [485, 173] width 24 height 8
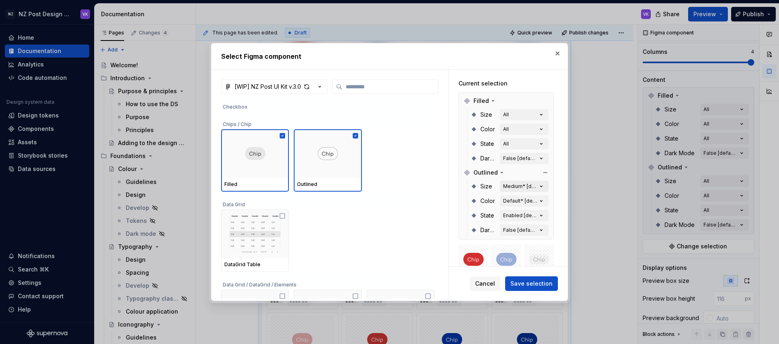
click at [518, 188] on div "Medium* [default]" at bounding box center [520, 186] width 34 height 6
click at [545, 187] on icon "button" at bounding box center [541, 187] width 8 height 8
click at [544, 187] on icon "button" at bounding box center [541, 187] width 8 height 8
click at [511, 183] on button "Medium* [default]" at bounding box center [524, 186] width 49 height 11
click at [518, 186] on div "Medium* [default]" at bounding box center [520, 186] width 34 height 6
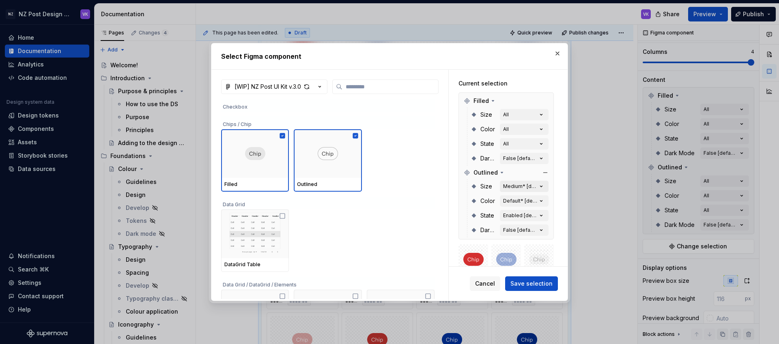
click at [518, 186] on div "Medium* [default]" at bounding box center [520, 186] width 34 height 6
click at [525, 202] on div "Default* [default]" at bounding box center [520, 201] width 34 height 6
click at [525, 214] on div "Enabled [default]" at bounding box center [520, 216] width 34 height 6
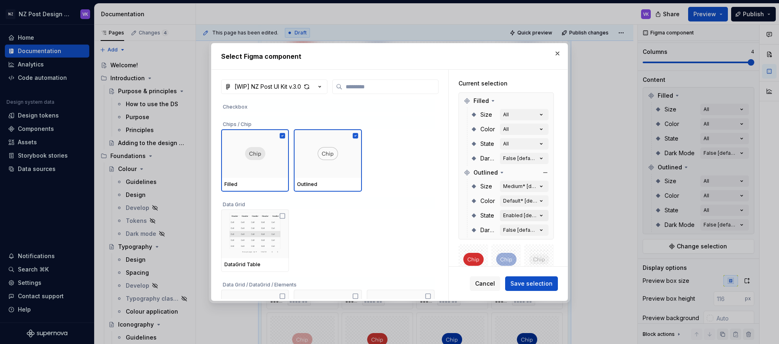
click at [525, 214] on div "Enabled [default]" at bounding box center [520, 216] width 34 height 6
click at [525, 215] on div "Enabled [default]" at bounding box center [520, 216] width 34 height 6
click at [524, 236] on button "False [default]" at bounding box center [524, 230] width 49 height 11
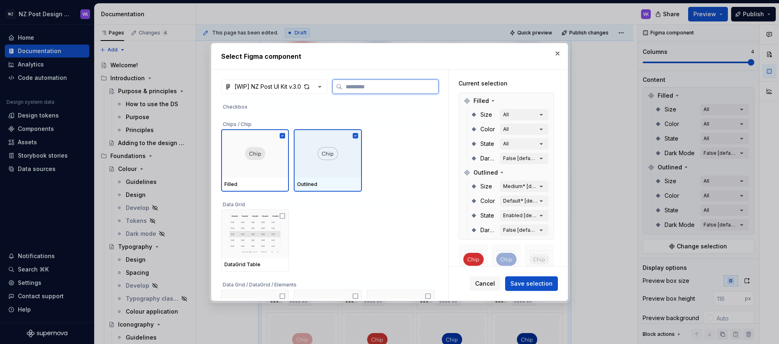
click at [296, 150] on div at bounding box center [328, 153] width 68 height 49
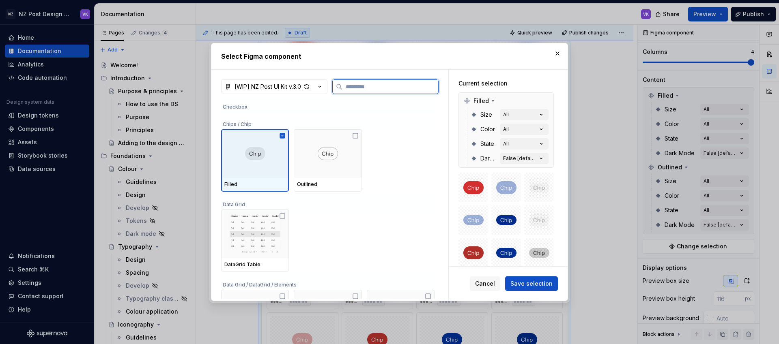
click at [282, 134] on icon at bounding box center [282, 135] width 5 height 5
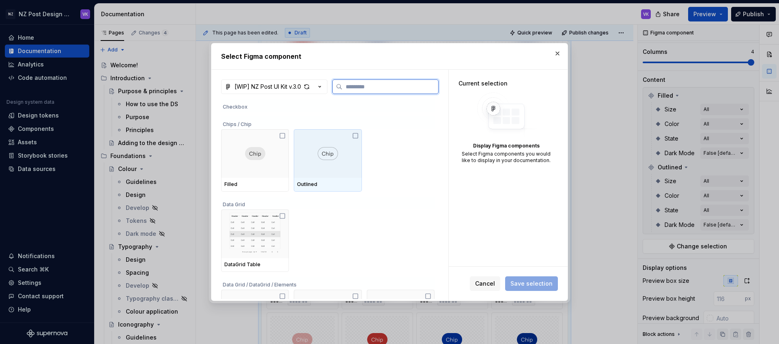
click at [357, 135] on icon at bounding box center [355, 136] width 6 height 6
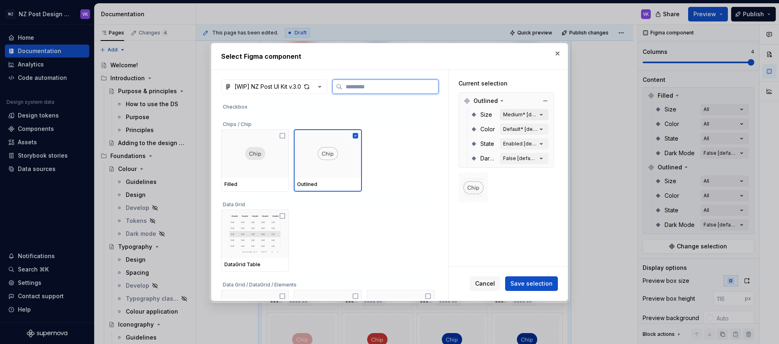
click at [534, 115] on div "Medium* [default]" at bounding box center [520, 115] width 34 height 6
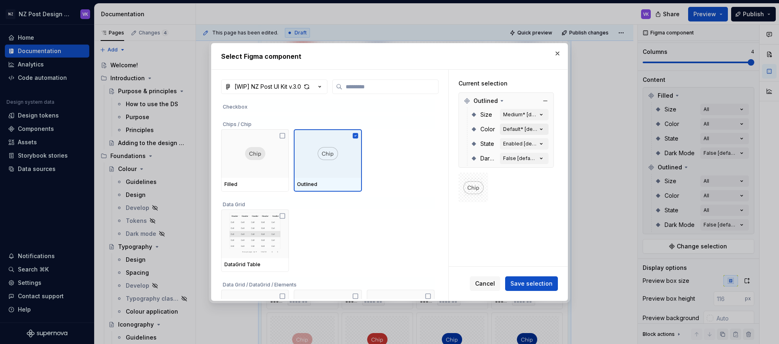
click at [544, 129] on icon "button" at bounding box center [541, 129] width 8 height 8
click at [541, 148] on button "Enabled [default]" at bounding box center [524, 143] width 49 height 11
click at [537, 158] on div "False [default]" at bounding box center [520, 158] width 34 height 6
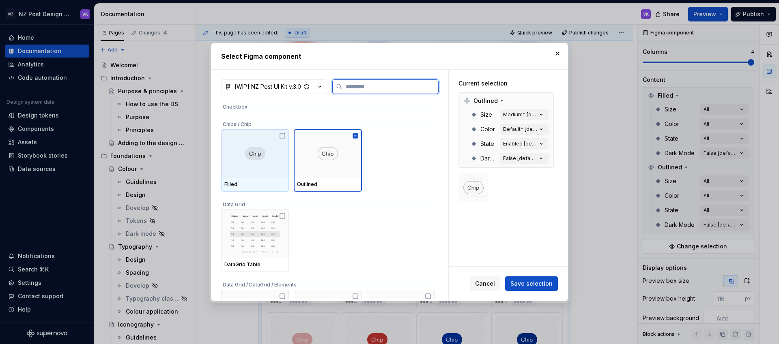
click at [270, 158] on div at bounding box center [255, 153] width 68 height 49
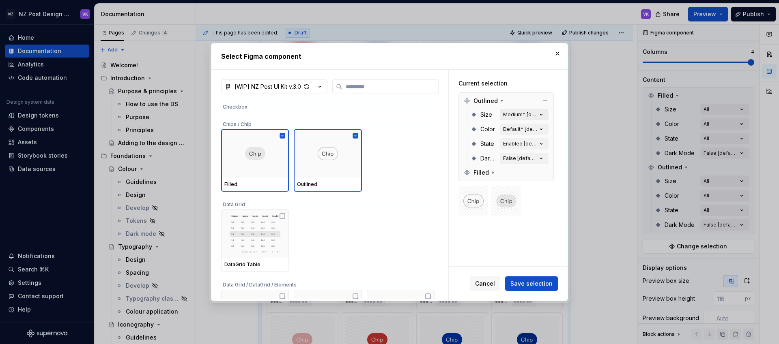
click at [519, 114] on div "Medium* [default]" at bounding box center [520, 115] width 34 height 6
click at [491, 173] on icon at bounding box center [493, 173] width 6 height 6
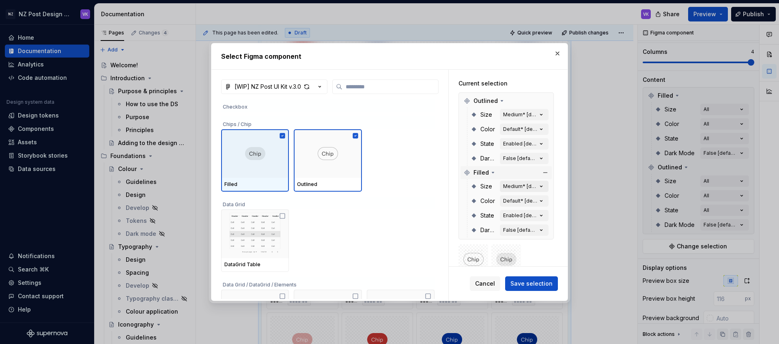
click at [524, 192] on button "Medium* [default]" at bounding box center [524, 186] width 49 height 11
click at [525, 188] on div "Medium* [default]" at bounding box center [520, 186] width 34 height 6
click at [528, 201] on div "Default* [default]" at bounding box center [520, 201] width 34 height 6
click at [555, 54] on button "button" at bounding box center [557, 53] width 11 height 11
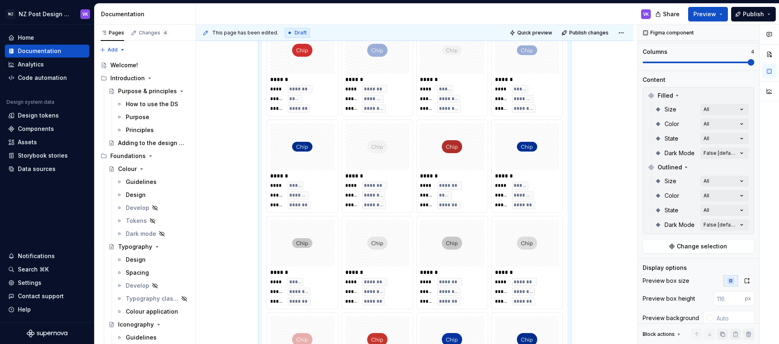
click at [503, 103] on div "**** ***** ***** ******* ***** ********" at bounding box center [527, 99] width 64 height 28
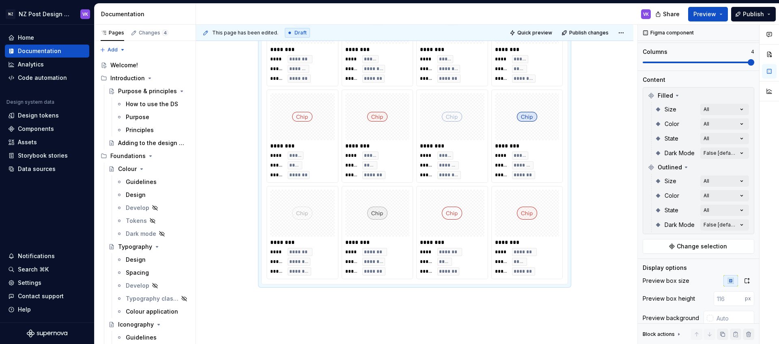
scroll to position [1042, 0]
click at [714, 178] on div "Comments Open comments No comments yet Select ‘Comment’ from the block context …" at bounding box center [708, 185] width 141 height 320
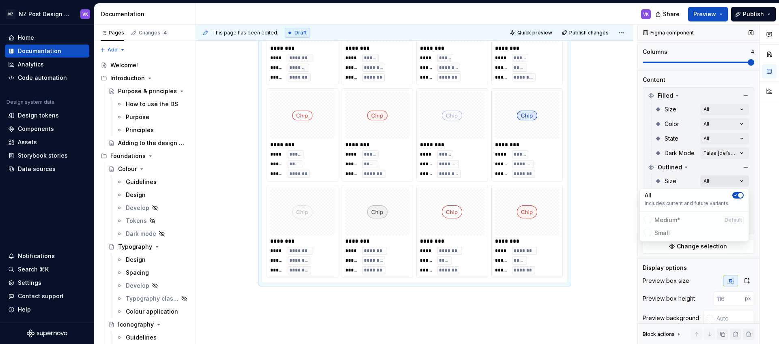
click at [714, 178] on div "Comments Open comments No comments yet Select ‘Comment’ from the block context …" at bounding box center [708, 185] width 141 height 320
click at [721, 202] on div "Color All" at bounding box center [702, 196] width 94 height 15
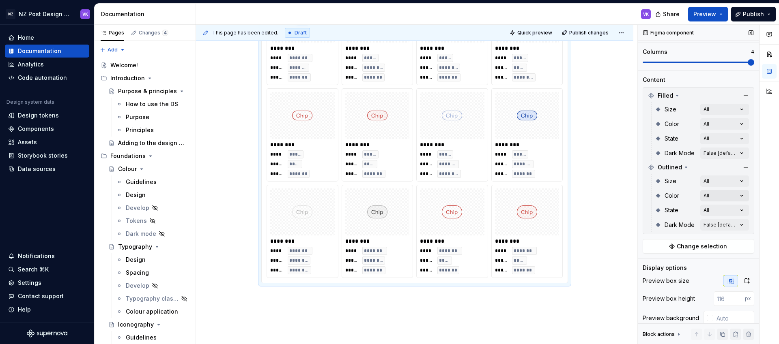
click at [721, 196] on div "Comments Open comments No comments yet Select ‘Comment’ from the block context …" at bounding box center [708, 185] width 141 height 320
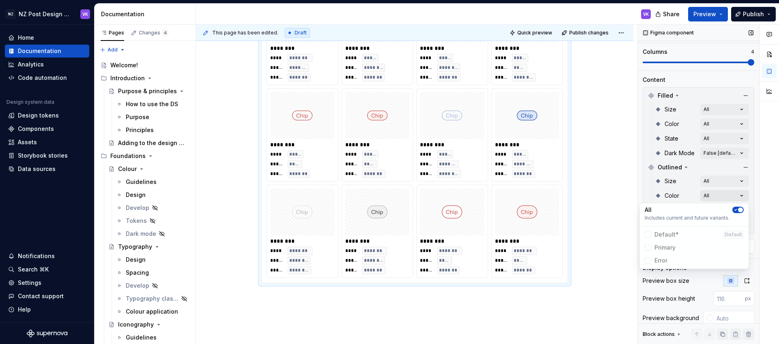
click at [721, 196] on div "Comments Open comments No comments yet Select ‘Comment’ from the block context …" at bounding box center [708, 185] width 141 height 320
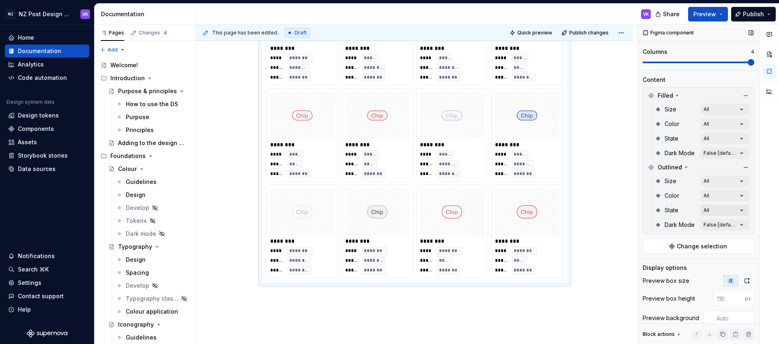
click at [720, 208] on div "Comments Open comments No comments yet Select ‘Comment’ from the block context …" at bounding box center [708, 185] width 141 height 320
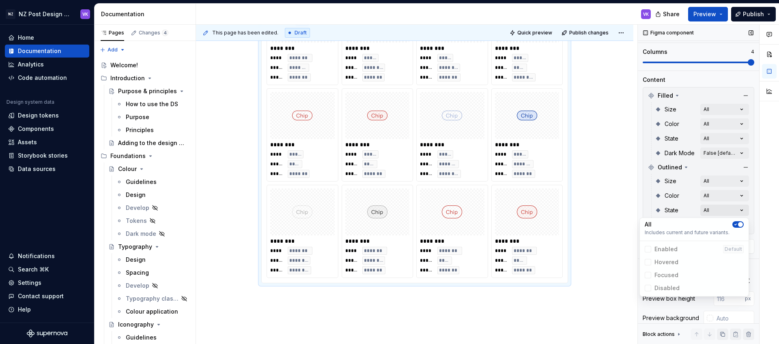
click at [720, 208] on div "Comments Open comments No comments yet Select ‘Comment’ from the block context …" at bounding box center [708, 185] width 141 height 320
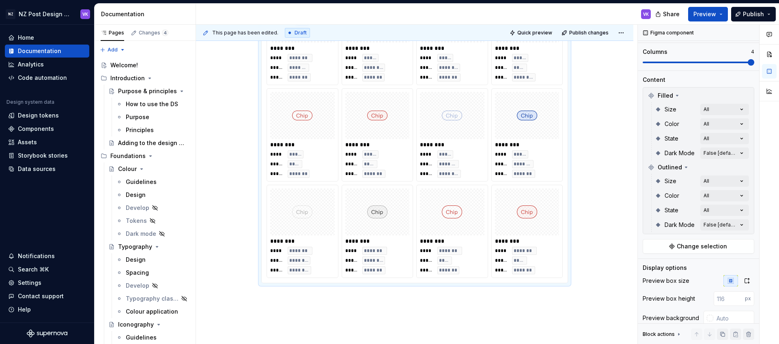
click at [721, 225] on div "Comments Open comments No comments yet Select ‘Comment’ from the block context …" at bounding box center [708, 185] width 141 height 320
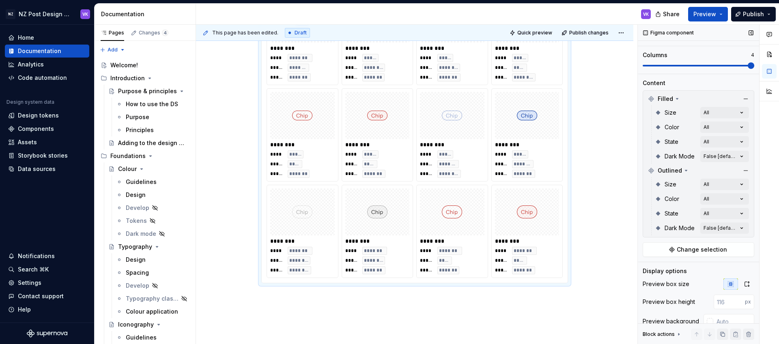
scroll to position [82, 0]
click at [460, 168] on div "**** ***** ***** ******* ***** ********" at bounding box center [452, 164] width 64 height 28
click at [714, 214] on div "Comments Open comments No comments yet Select ‘Comment’ from the block context …" at bounding box center [708, 185] width 141 height 320
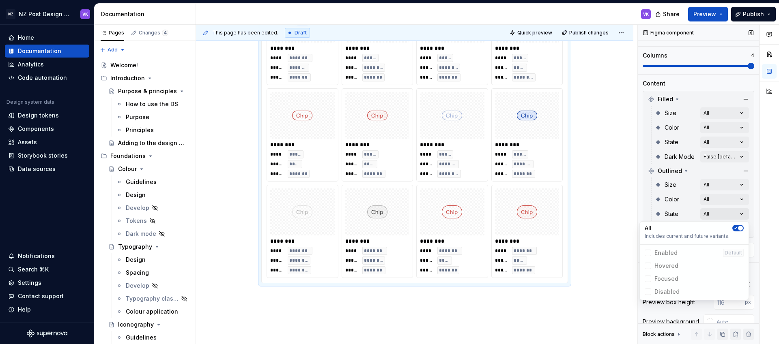
click at [714, 214] on div "Comments Open comments No comments yet Select ‘Comment’ from the block context …" at bounding box center [708, 185] width 141 height 320
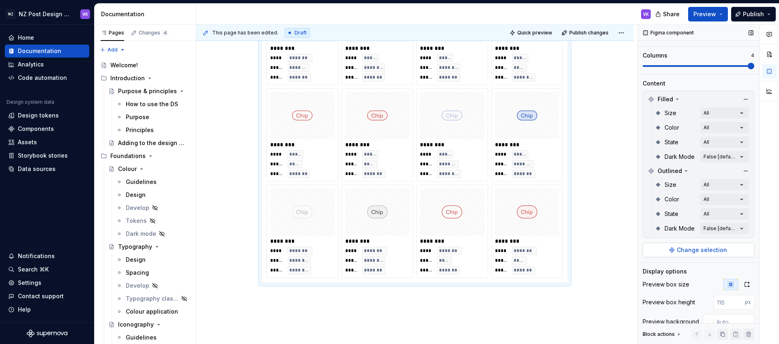
click at [713, 247] on span "Change selection" at bounding box center [702, 250] width 50 height 8
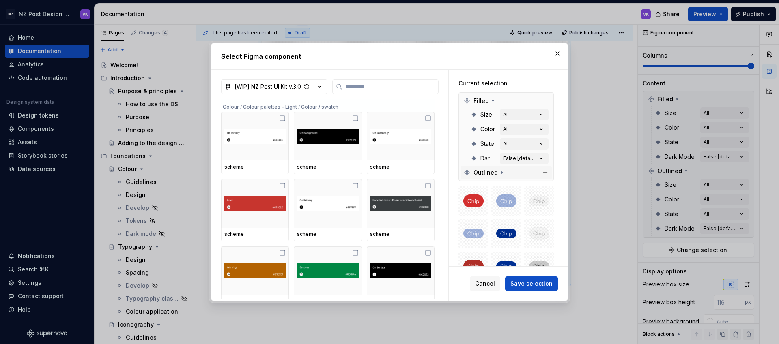
click at [502, 172] on icon at bounding box center [501, 173] width 6 height 6
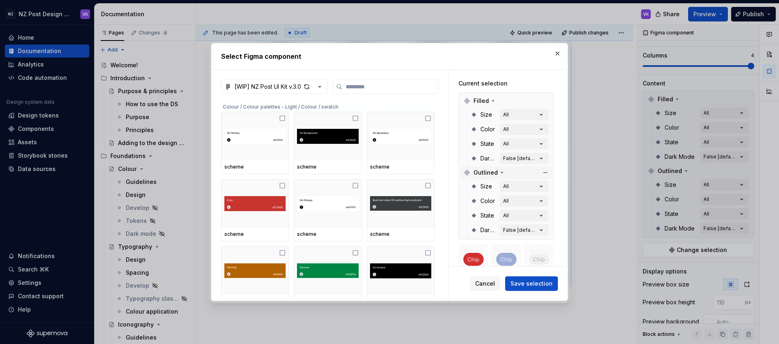
scroll to position [53, 0]
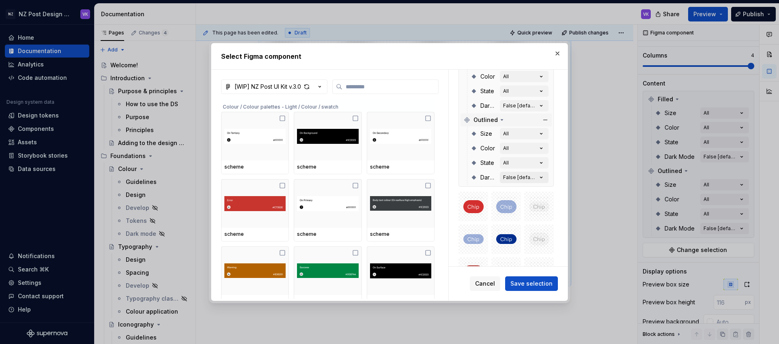
click at [526, 178] on div "False [default]" at bounding box center [520, 177] width 34 height 6
click at [528, 162] on button "All" at bounding box center [524, 162] width 49 height 11
click at [308, 86] on div "button" at bounding box center [306, 86] width 11 height 11
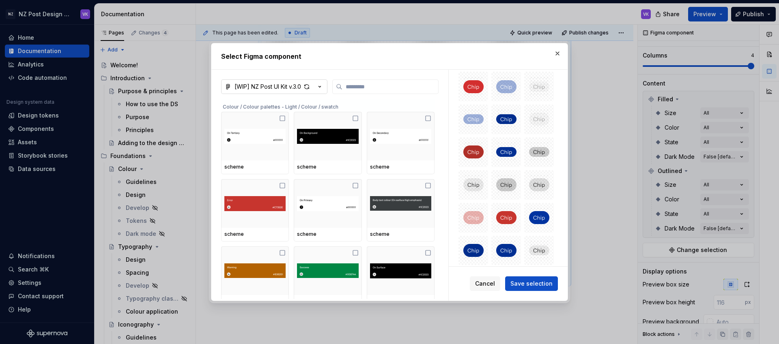
scroll to position [0, 0]
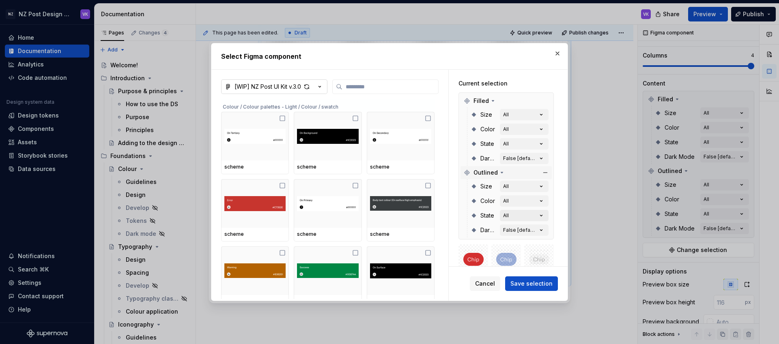
click at [523, 218] on button "All" at bounding box center [524, 215] width 49 height 11
click at [526, 228] on div "False [default]" at bounding box center [520, 230] width 34 height 6
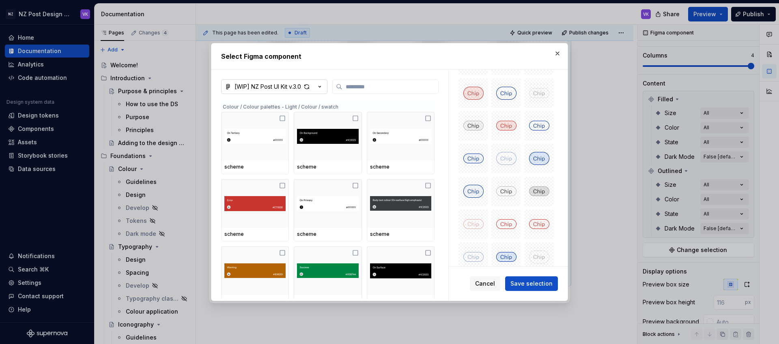
scroll to position [531, 0]
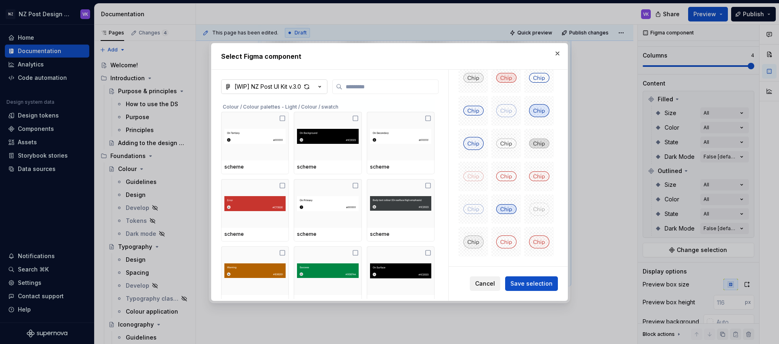
click at [487, 283] on span "Cancel" at bounding box center [485, 284] width 20 height 8
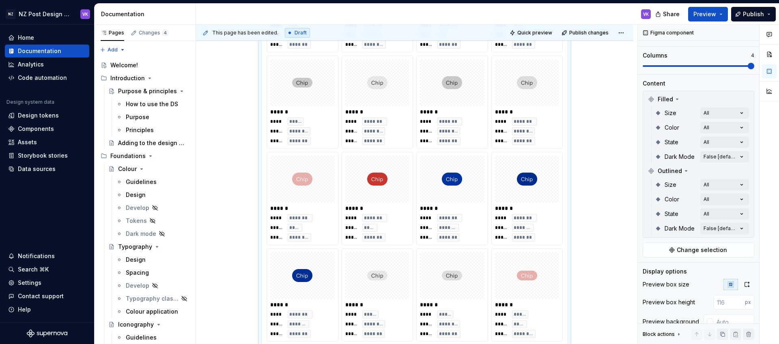
scroll to position [0, 0]
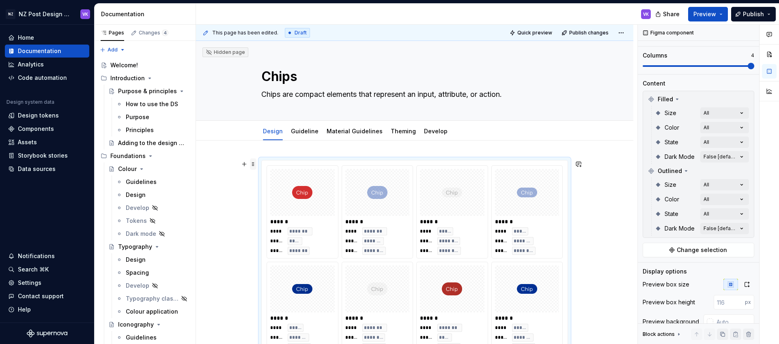
click at [256, 163] on span at bounding box center [253, 164] width 6 height 11
click at [281, 232] on div "Delete" at bounding box center [293, 236] width 53 height 8
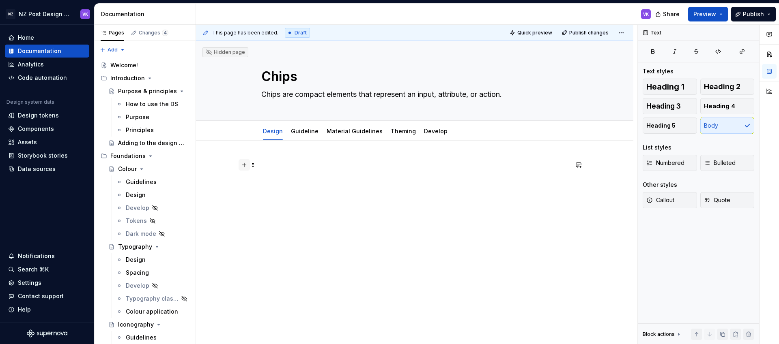
click at [248, 166] on button "button" at bounding box center [243, 164] width 11 height 11
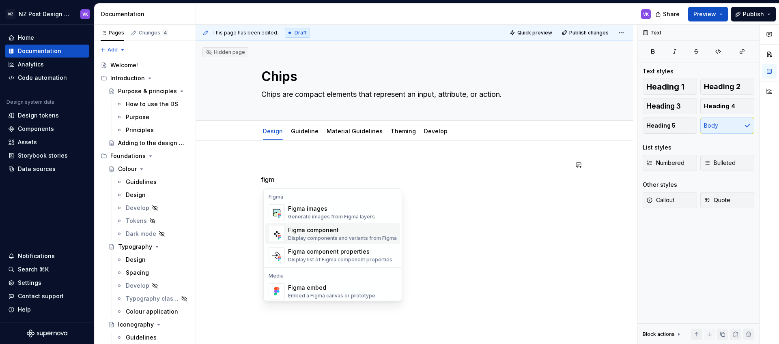
click at [313, 229] on div "Figma component" at bounding box center [342, 230] width 109 height 8
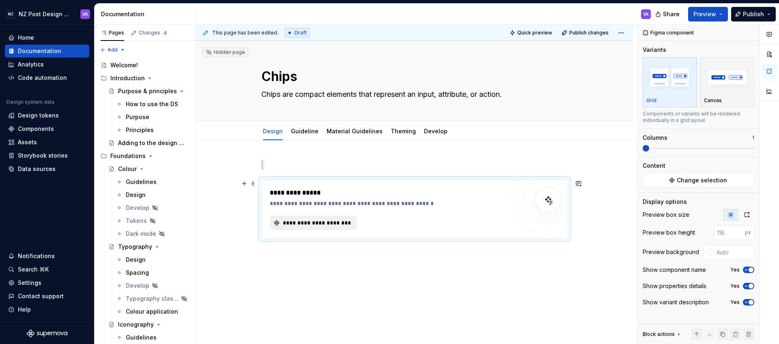
click at [316, 223] on span "**********" at bounding box center [316, 223] width 70 height 8
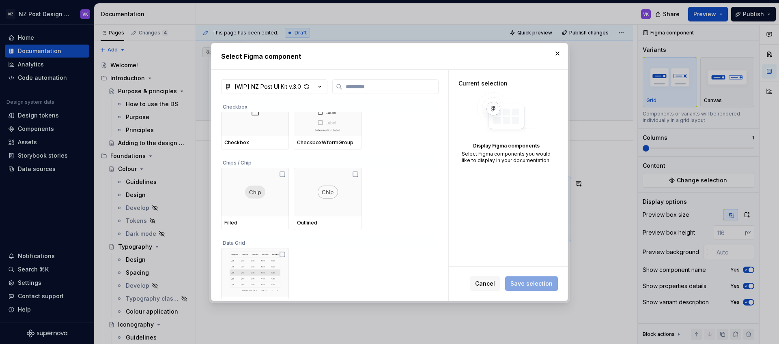
scroll to position [12400, 0]
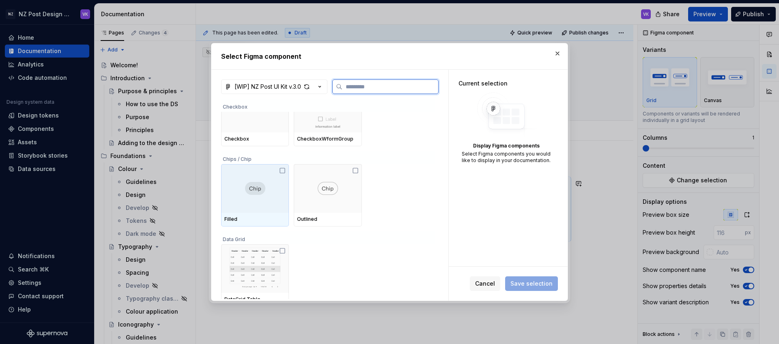
click at [282, 172] on icon at bounding box center [282, 171] width 6 height 6
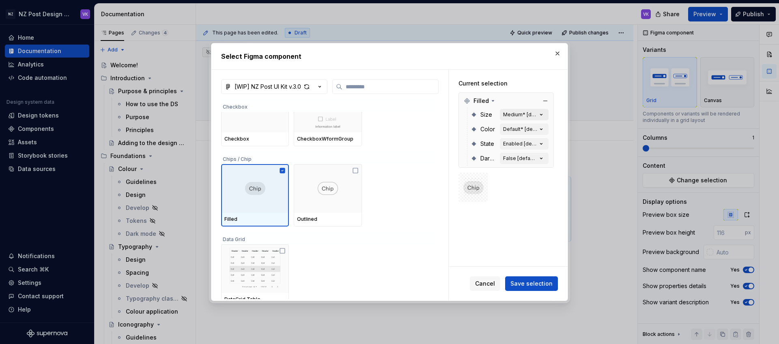
click at [535, 114] on div "Medium* [default]" at bounding box center [520, 115] width 34 height 6
click at [528, 281] on span "Save selection" at bounding box center [531, 284] width 42 height 8
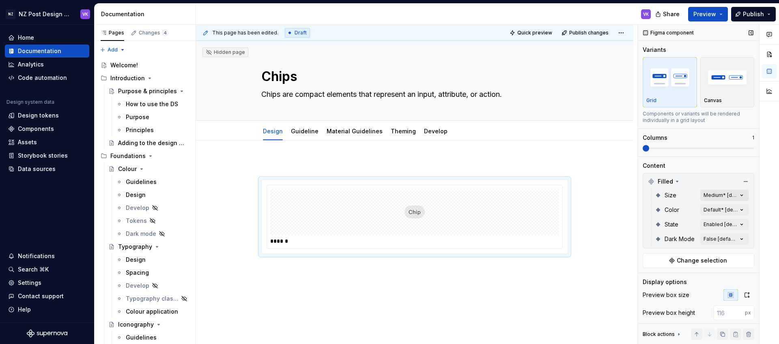
click at [710, 195] on div "Comments Open comments No comments yet Select ‘Comment’ from the block context …" at bounding box center [708, 185] width 141 height 320
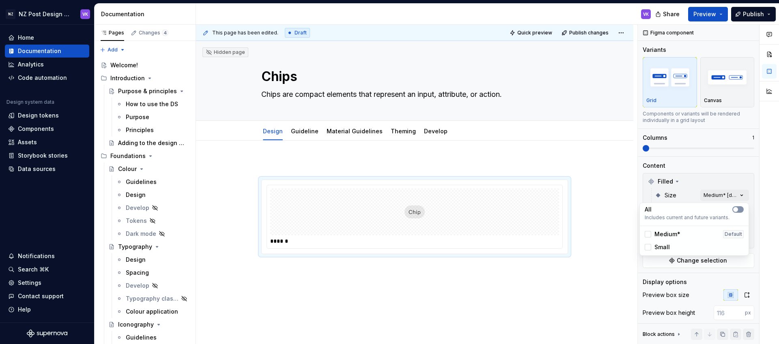
click at [736, 208] on span "button" at bounding box center [735, 209] width 5 height 5
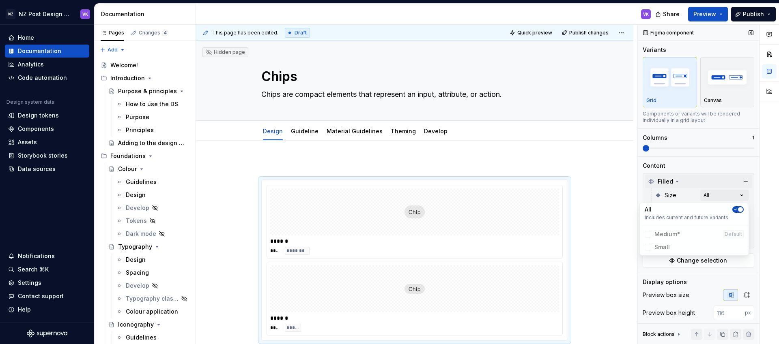
click at [721, 181] on div "Comments Open comments No comments yet Select ‘Comment’ from the block context …" at bounding box center [708, 185] width 141 height 320
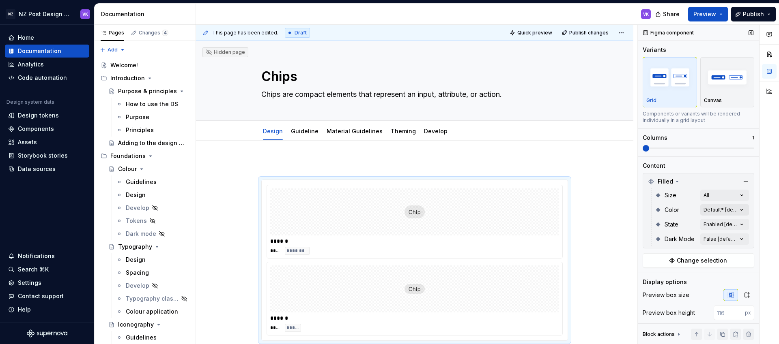
click at [737, 209] on div "Comments Open comments No comments yet Select ‘Comment’ from the block context …" at bounding box center [708, 185] width 141 height 320
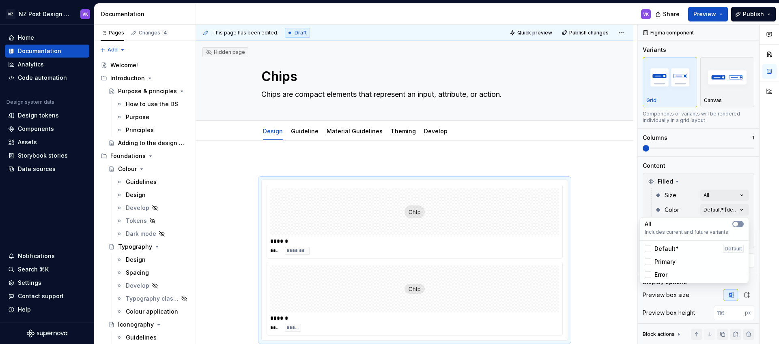
click at [737, 223] on span "button" at bounding box center [735, 224] width 5 height 5
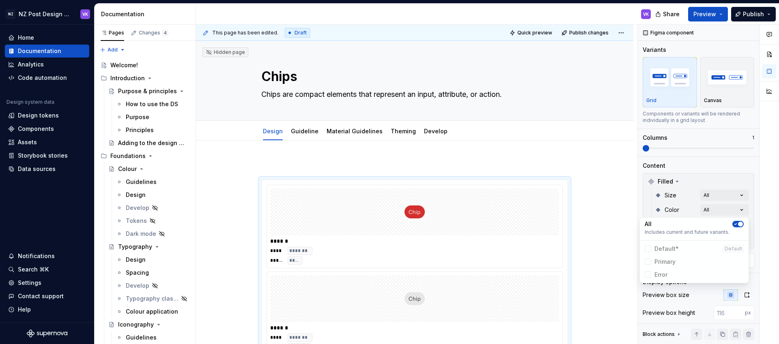
drag, startPoint x: 614, startPoint y: 210, endPoint x: 636, endPoint y: 213, distance: 22.1
click at [615, 210] on html "NZ NZ Post Design System VK Home Documentation Analytics Code automation Design…" at bounding box center [389, 172] width 779 height 344
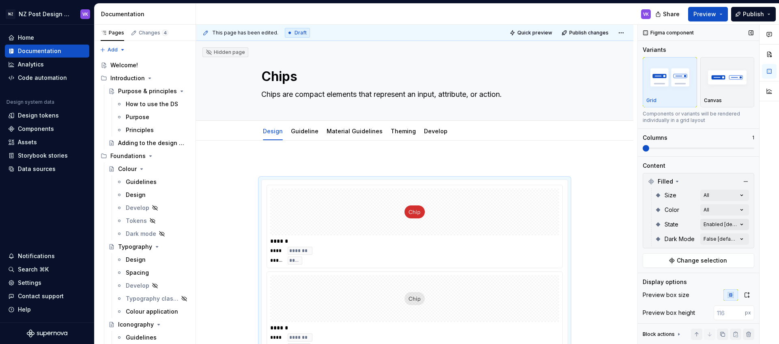
click at [741, 225] on div "Comments Open comments No comments yet Select ‘Comment’ from the block context …" at bounding box center [708, 185] width 141 height 320
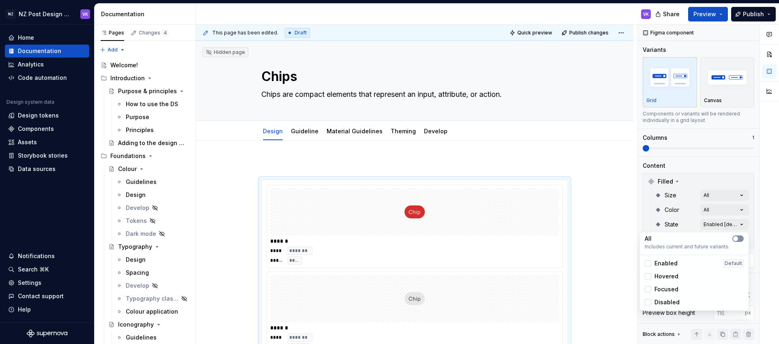
click at [739, 241] on button "button" at bounding box center [737, 239] width 11 height 6
click at [604, 230] on html "NZ NZ Post Design System VK Home Documentation Analytics Code automation Design…" at bounding box center [389, 172] width 779 height 344
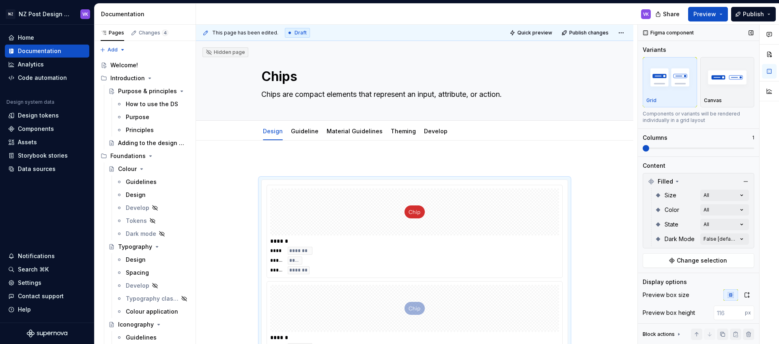
scroll to position [155, 0]
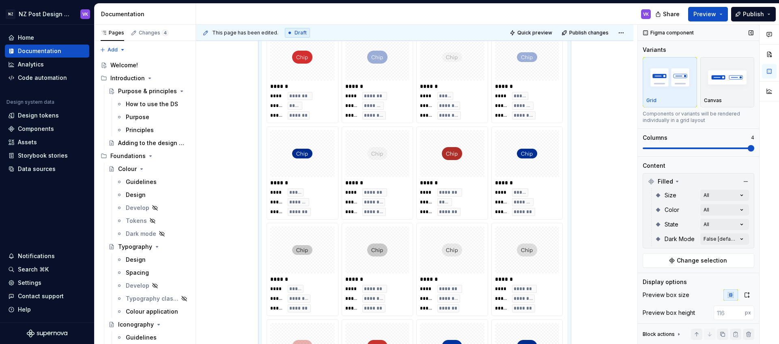
click at [747, 150] on span at bounding box center [750, 148] width 6 height 6
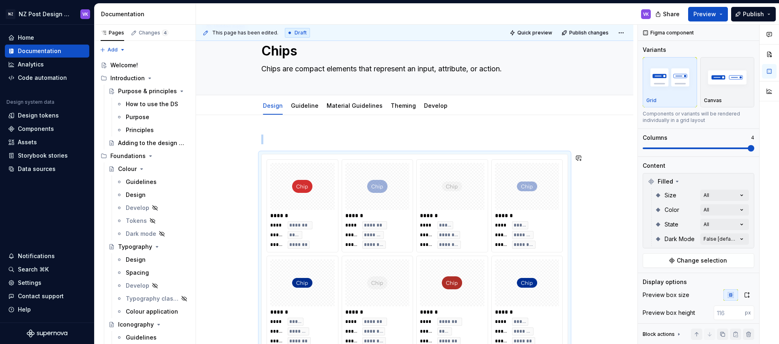
scroll to position [0, 0]
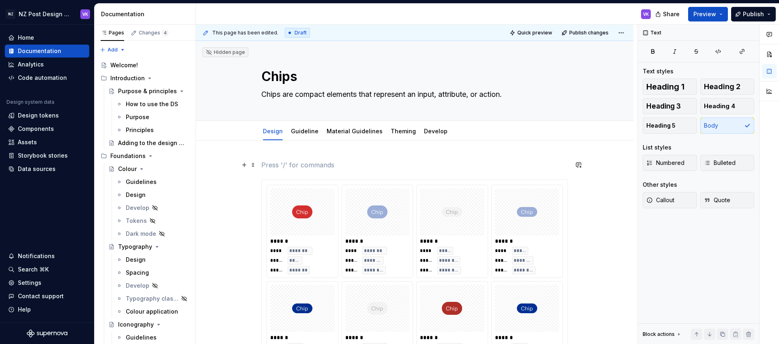
click at [271, 163] on p at bounding box center [414, 165] width 307 height 10
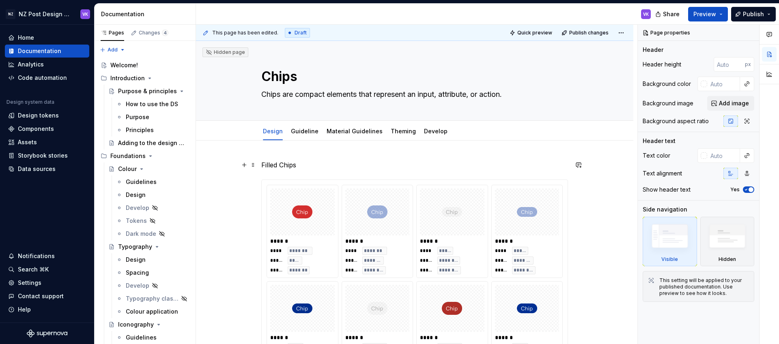
click at [279, 165] on p "Filled Chips" at bounding box center [414, 165] width 307 height 10
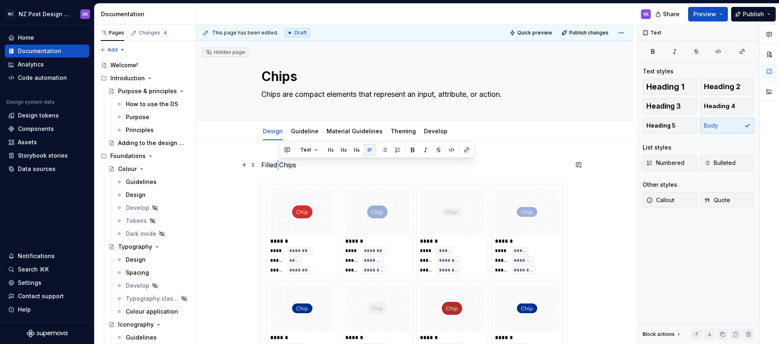
click at [279, 165] on p "Filled Chips" at bounding box center [414, 165] width 307 height 10
click at [314, 151] on button "button" at bounding box center [314, 149] width 11 height 11
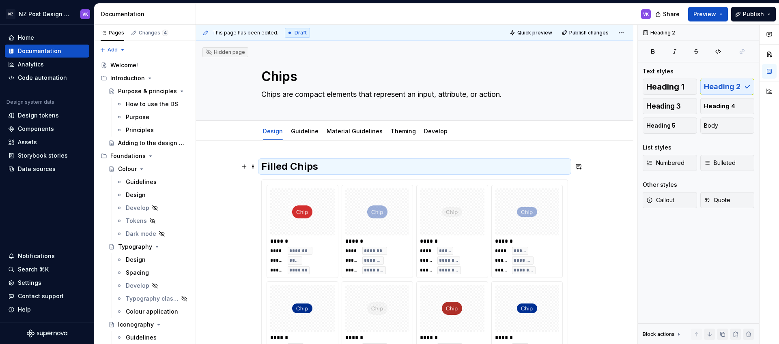
click at [314, 166] on h2 "Filled Chips" at bounding box center [414, 166] width 307 height 13
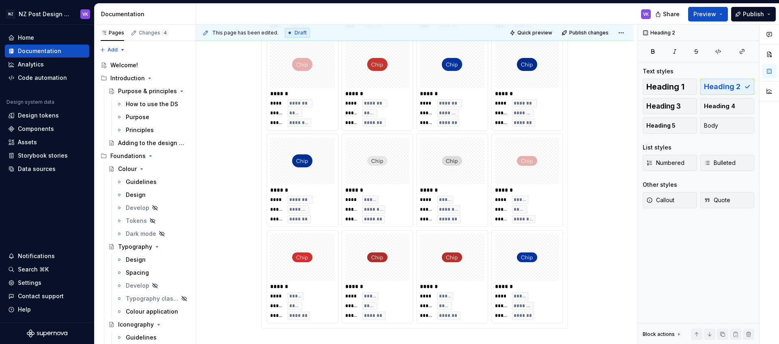
scroll to position [534, 0]
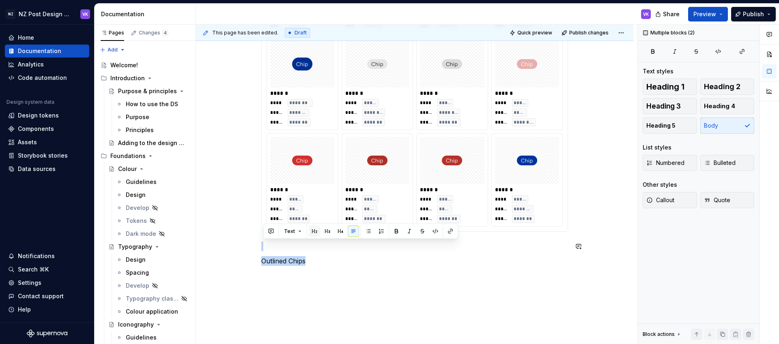
click at [316, 236] on button "button" at bounding box center [314, 231] width 11 height 11
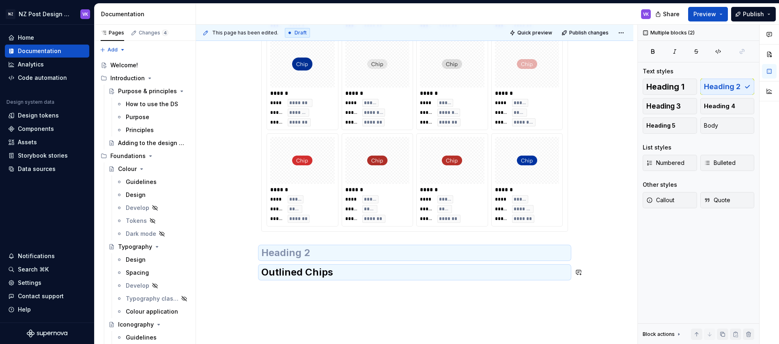
click at [286, 291] on div "This page has been edited. Draft Quick preview Publish changes Hidden page Chip…" at bounding box center [416, 185] width 441 height 320
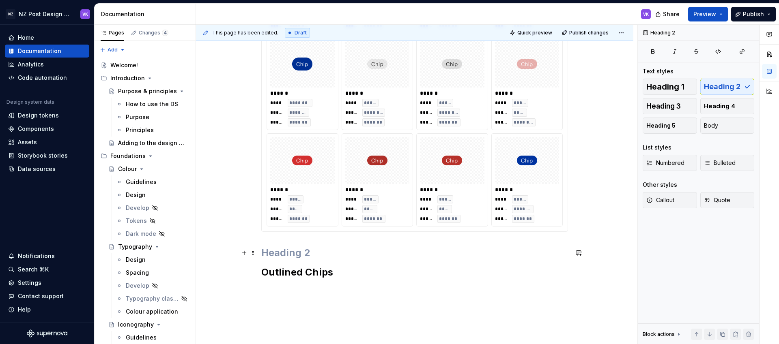
click at [287, 254] on h2 at bounding box center [414, 253] width 307 height 13
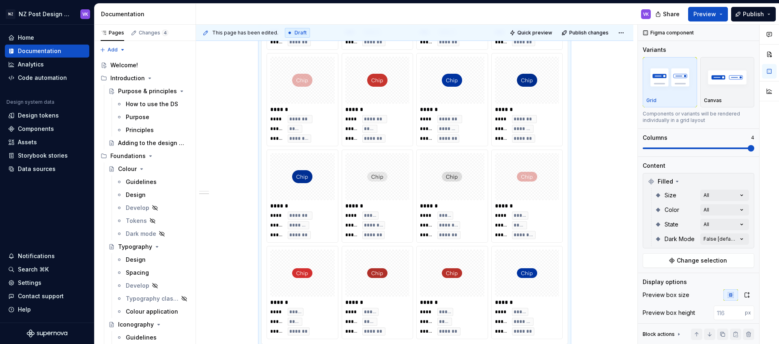
scroll to position [562, 0]
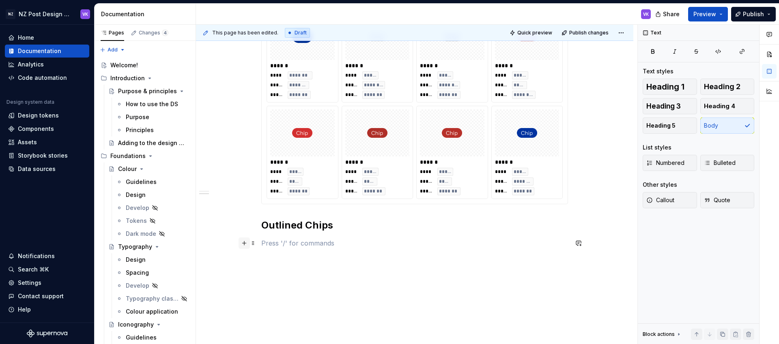
click at [248, 243] on button "button" at bounding box center [243, 243] width 11 height 11
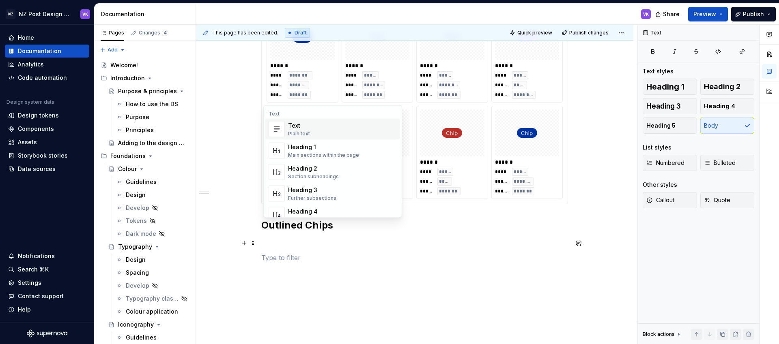
scroll to position [593, 0]
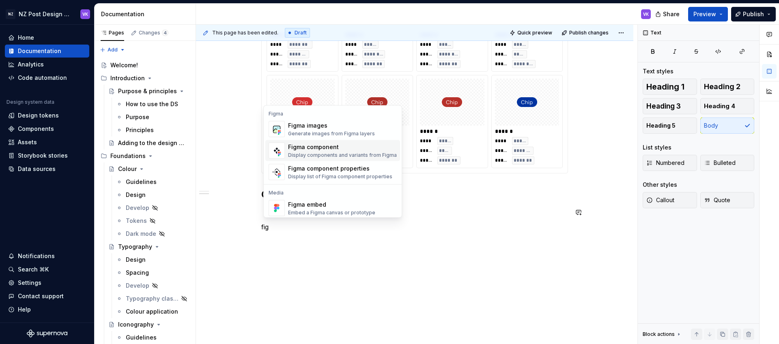
click at [324, 146] on div "Figma component" at bounding box center [342, 147] width 109 height 8
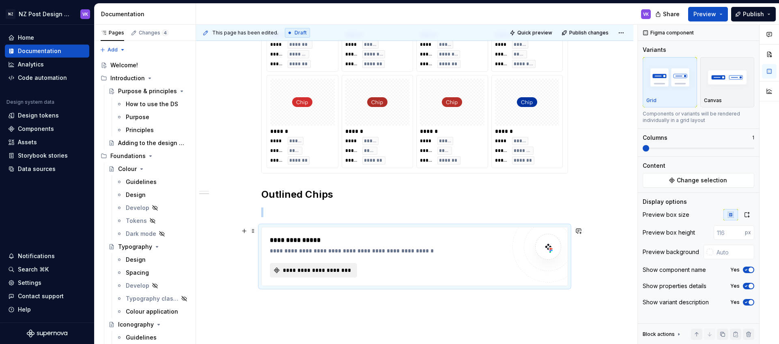
click at [318, 269] on span "**********" at bounding box center [316, 270] width 70 height 8
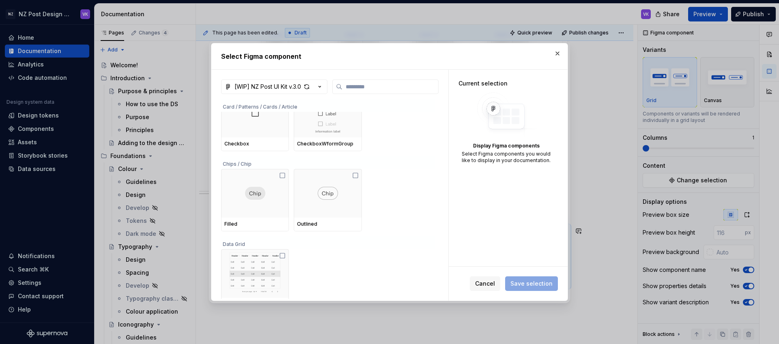
scroll to position [12042, 0]
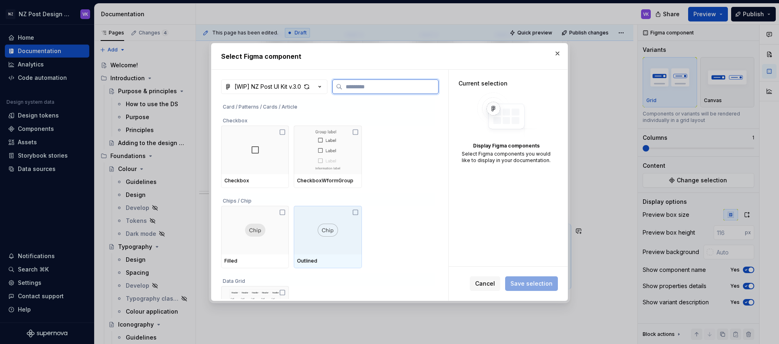
click at [359, 214] on icon at bounding box center [355, 212] width 6 height 6
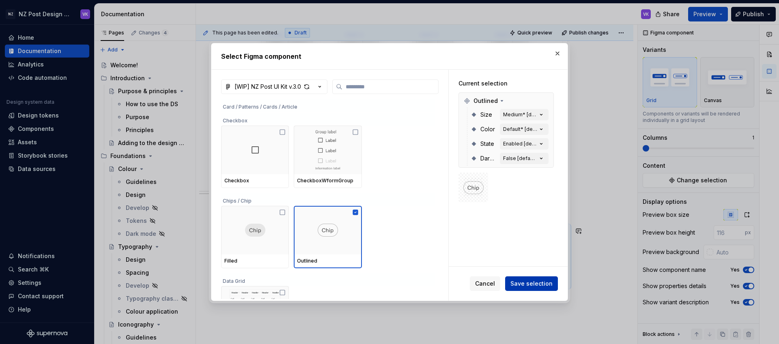
click at [514, 280] on span "Save selection" at bounding box center [531, 284] width 42 height 8
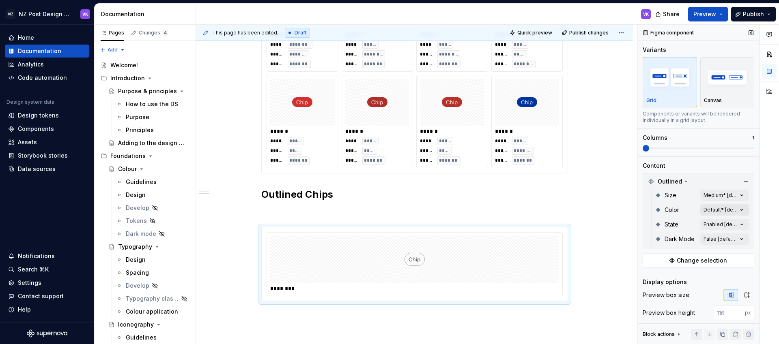
click at [709, 211] on div "Comments Open comments No comments yet Select ‘Comment’ from the block context …" at bounding box center [708, 185] width 141 height 320
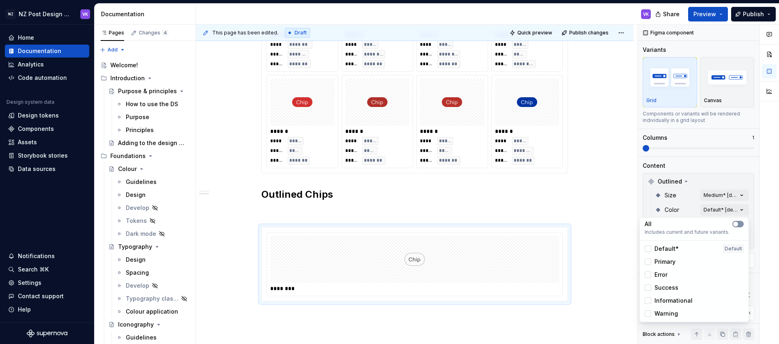
click at [739, 223] on button "button" at bounding box center [737, 224] width 11 height 6
click at [739, 218] on div "All Includes current and future variants. Default* Default Primary Error Succes…" at bounding box center [694, 269] width 110 height 105
click at [738, 206] on div "Comments Open comments No comments yet Select ‘Comment’ from the block context …" at bounding box center [708, 185] width 141 height 320
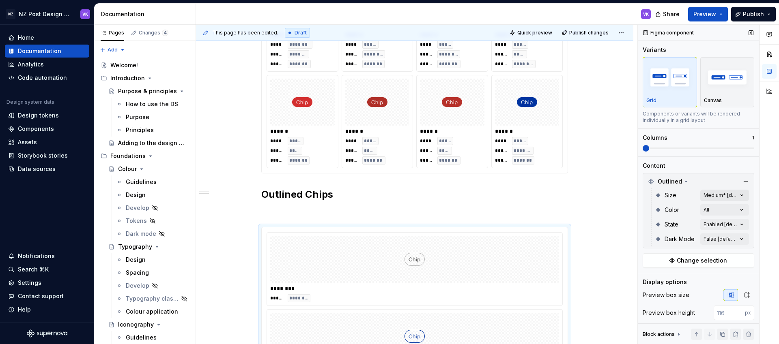
click at [736, 194] on div "Comments Open comments No comments yet Select ‘Comment’ from the block context …" at bounding box center [708, 185] width 141 height 320
click at [738, 207] on button "button" at bounding box center [737, 209] width 11 height 6
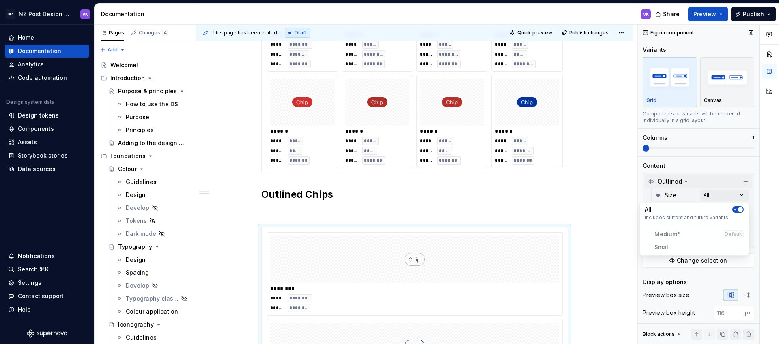
click at [705, 178] on div "Comments Open comments No comments yet Select ‘Comment’ from the block context …" at bounding box center [708, 185] width 141 height 320
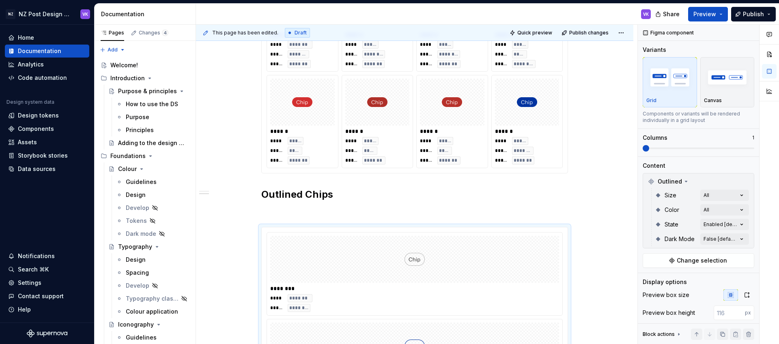
click at [739, 215] on div "Comments Open comments No comments yet Select ‘Comment’ from the block context …" at bounding box center [708, 185] width 141 height 320
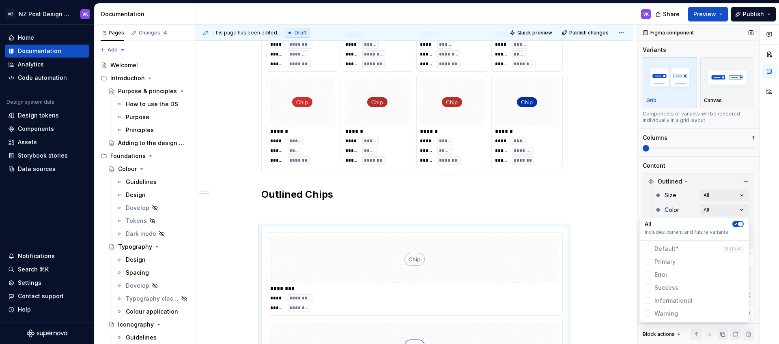
drag, startPoint x: 661, startPoint y: 199, endPoint x: 665, endPoint y: 200, distance: 4.1
click at [661, 199] on div "Comments Open comments No comments yet Select ‘Comment’ from the block context …" at bounding box center [708, 185] width 141 height 320
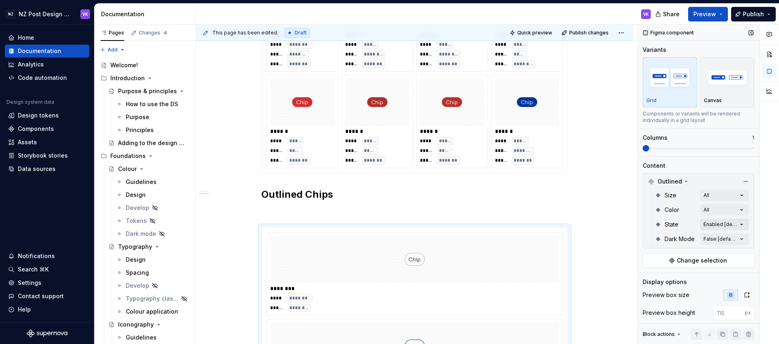
click at [719, 223] on div "Comments Open comments No comments yet Select ‘Comment’ from the block context …" at bounding box center [708, 185] width 141 height 320
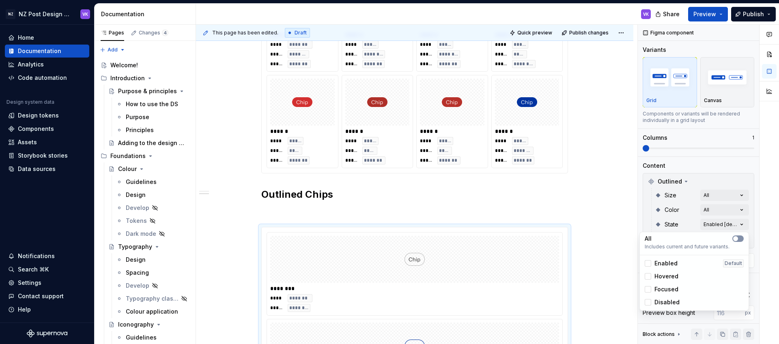
click at [732, 237] on icon "button" at bounding box center [735, 238] width 6 height 5
click at [669, 221] on div "Comments Open comments No comments yet Select ‘Comment’ from the block context …" at bounding box center [708, 185] width 141 height 320
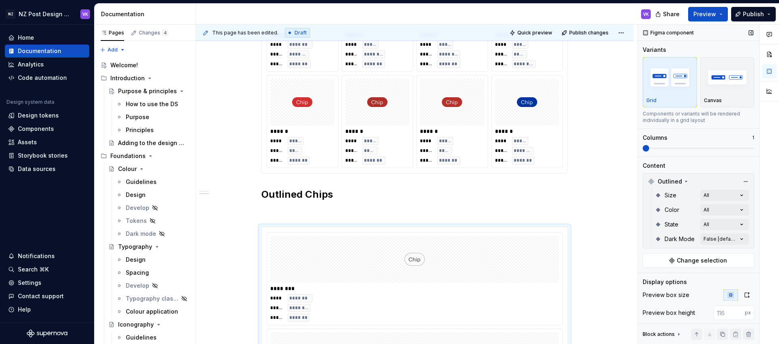
scroll to position [795, 0]
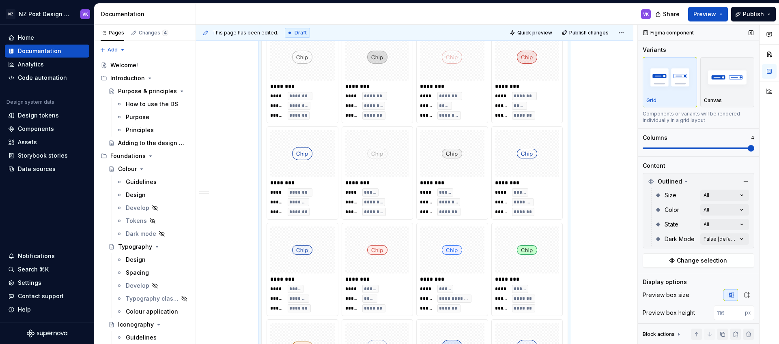
click at [754, 152] on span at bounding box center [750, 148] width 6 height 6
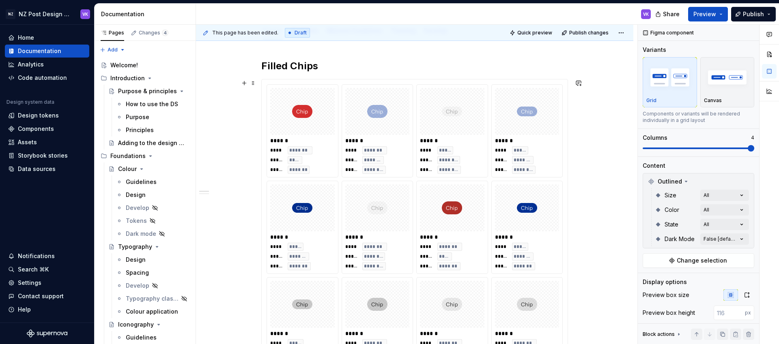
scroll to position [0, 0]
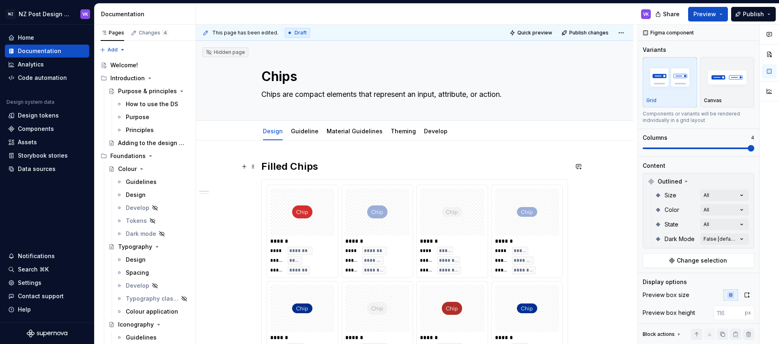
click at [317, 132] on link "Guideline" at bounding box center [305, 131] width 28 height 7
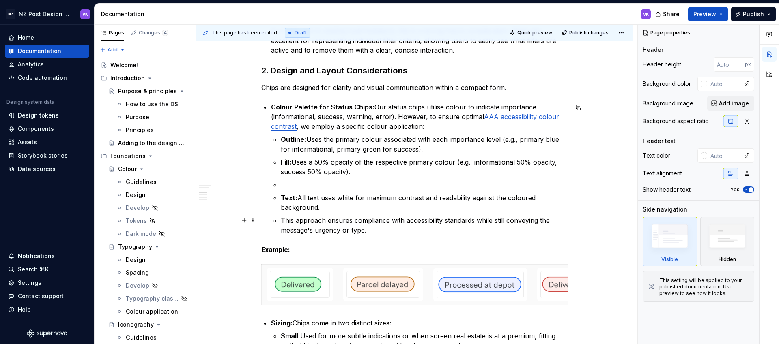
scroll to position [317, 0]
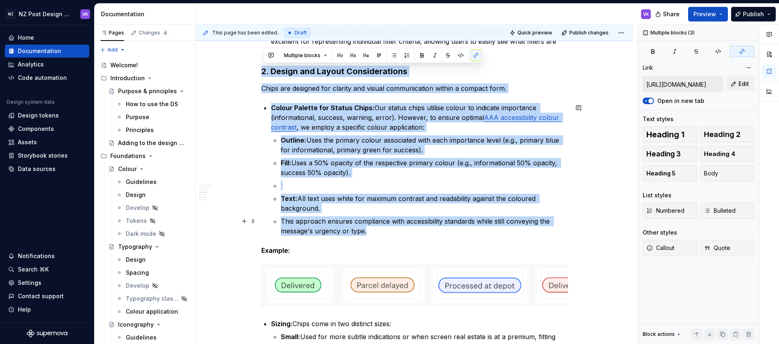
drag, startPoint x: 264, startPoint y: 69, endPoint x: 399, endPoint y: 232, distance: 211.2
copy div "2. Design and Layout Considerations Chips are designed for clarity and visual c…"
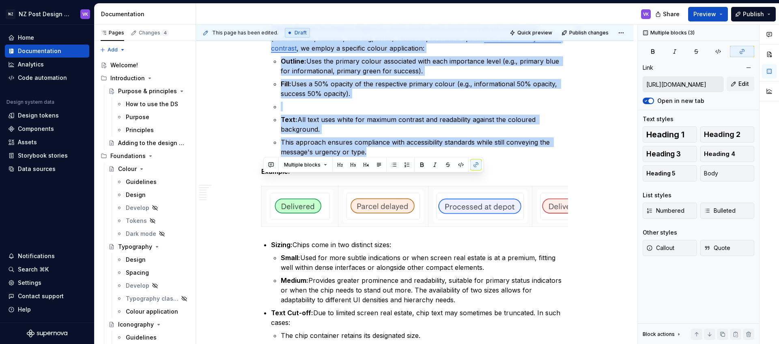
scroll to position [398, 0]
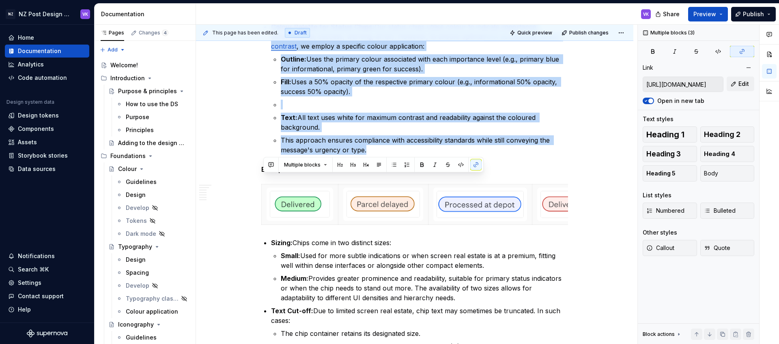
type textarea "*"
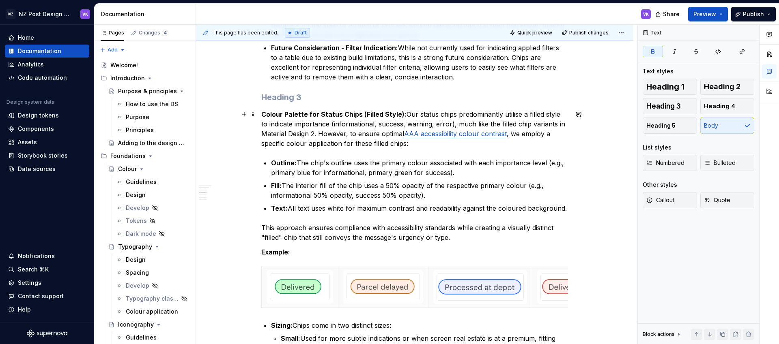
scroll to position [288, 0]
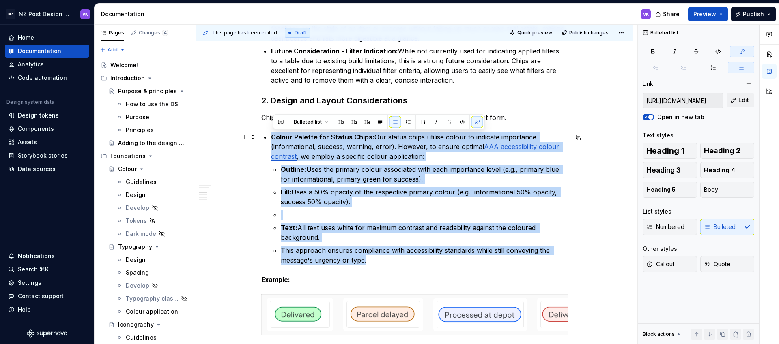
drag, startPoint x: 374, startPoint y: 259, endPoint x: 273, endPoint y: 137, distance: 158.7
click at [273, 137] on li "Colour Palette for Status Chips: Our status chips utilise colour to indicate im…" at bounding box center [419, 198] width 297 height 133
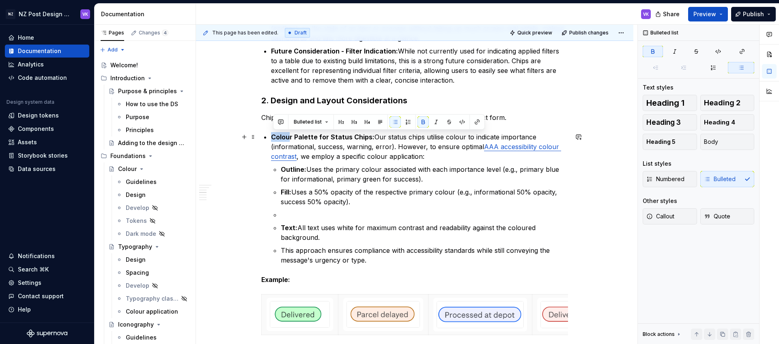
drag, startPoint x: 273, startPoint y: 135, endPoint x: 291, endPoint y: 140, distance: 18.9
click at [291, 140] on strong "Colour Palette for Status Chips:" at bounding box center [322, 137] width 103 height 8
click at [281, 136] on strong "Colour Palette for Status Chips:" at bounding box center [322, 137] width 103 height 8
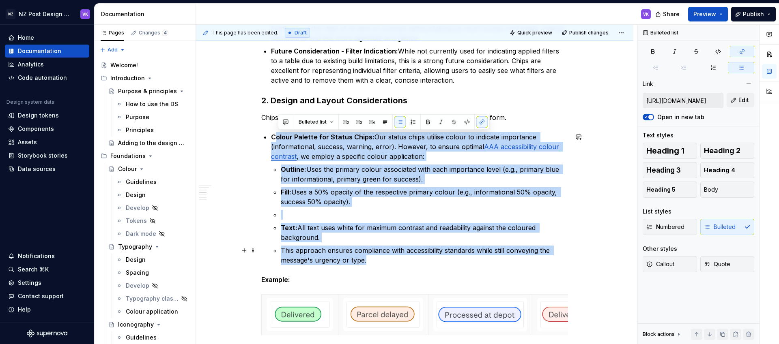
drag, startPoint x: 276, startPoint y: 136, endPoint x: 401, endPoint y: 259, distance: 175.2
click at [401, 259] on li "Colour Palette for Status Chips: Our status chips utilise colour to indicate im…" at bounding box center [419, 198] width 297 height 133
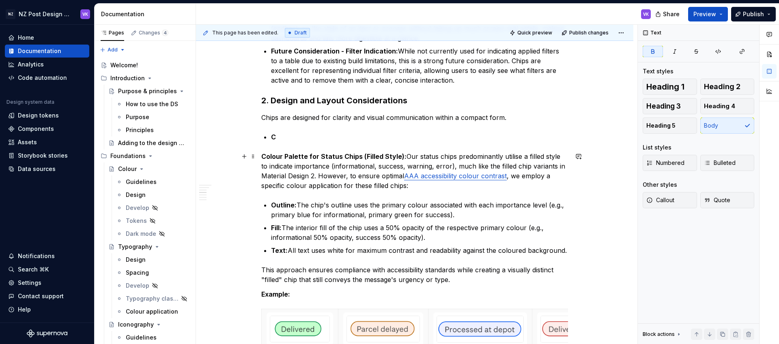
click at [264, 155] on strong "Colour Palette for Status Chips (Filled Style):" at bounding box center [333, 157] width 145 height 8
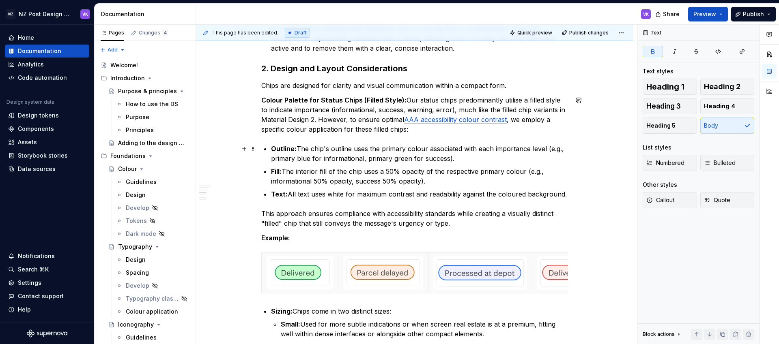
scroll to position [337, 0]
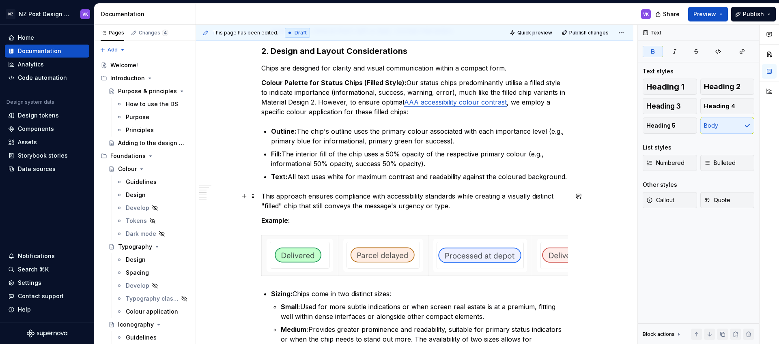
click at [473, 205] on p "This approach ensures compliance with accessibility standards while creating a …" at bounding box center [414, 200] width 307 height 19
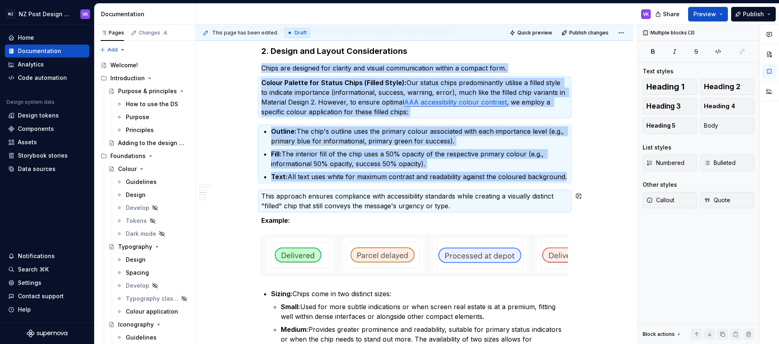
click at [467, 207] on p "This approach ensures compliance with accessibility standards while creating a …" at bounding box center [414, 200] width 307 height 19
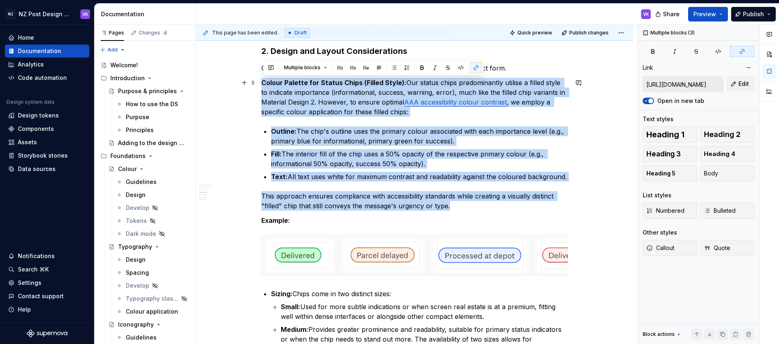
drag, startPoint x: 461, startPoint y: 207, endPoint x: 229, endPoint y: 81, distance: 264.1
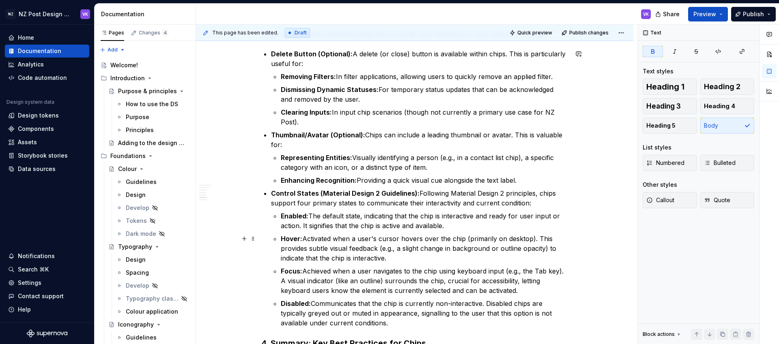
scroll to position [1119, 0]
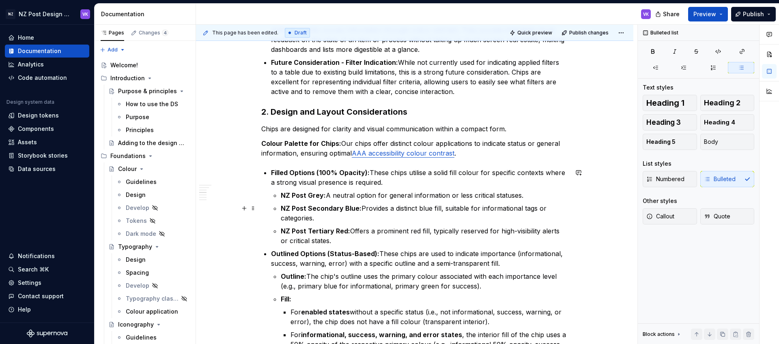
scroll to position [285, 0]
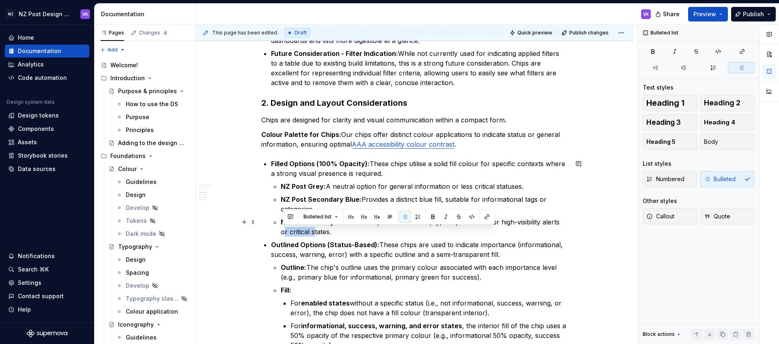
drag, startPoint x: 312, startPoint y: 232, endPoint x: 274, endPoint y: 231, distance: 38.1
click at [274, 231] on li "Filled Options (100% Opacity): These chips utilise a solid fill colour for spec…" at bounding box center [419, 198] width 297 height 78
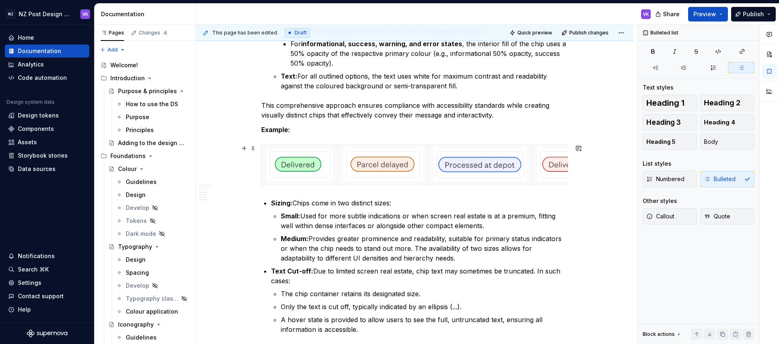
scroll to position [0, 0]
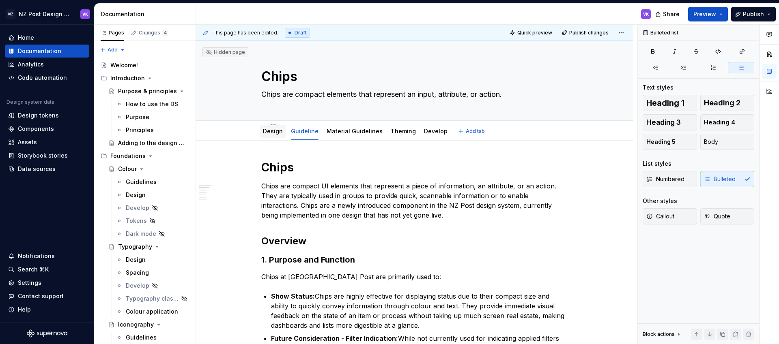
click at [275, 128] on link "Design" at bounding box center [273, 131] width 20 height 7
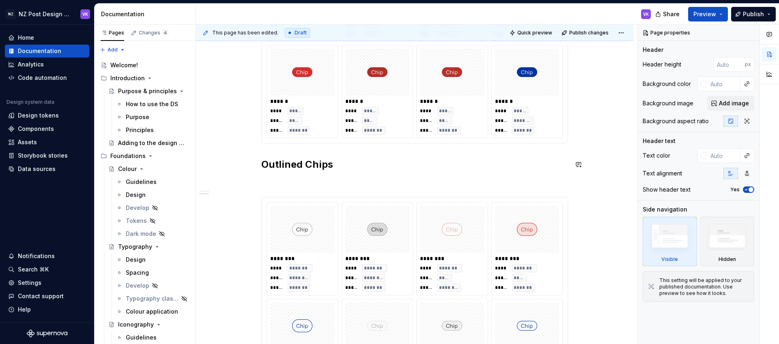
scroll to position [524, 0]
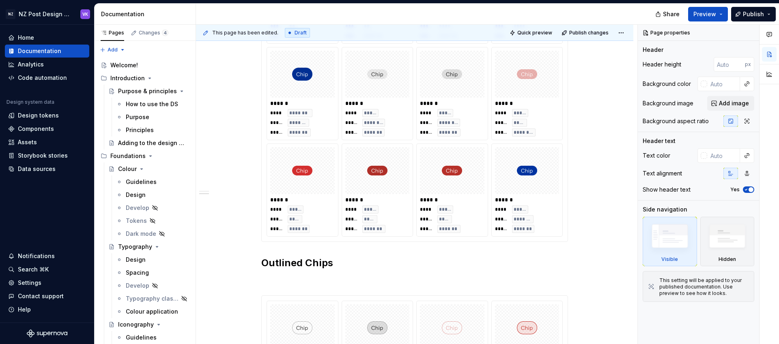
type textarea "*"
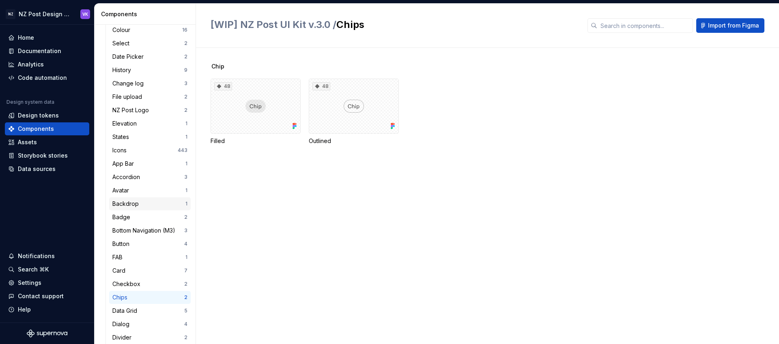
scroll to position [66, 0]
click at [366, 100] on div "48" at bounding box center [354, 106] width 90 height 55
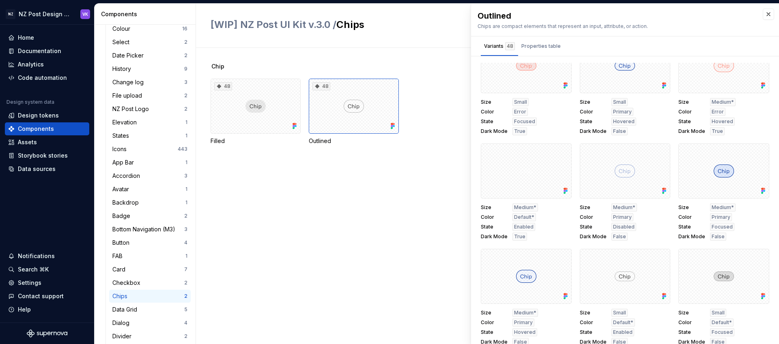
scroll to position [287, 0]
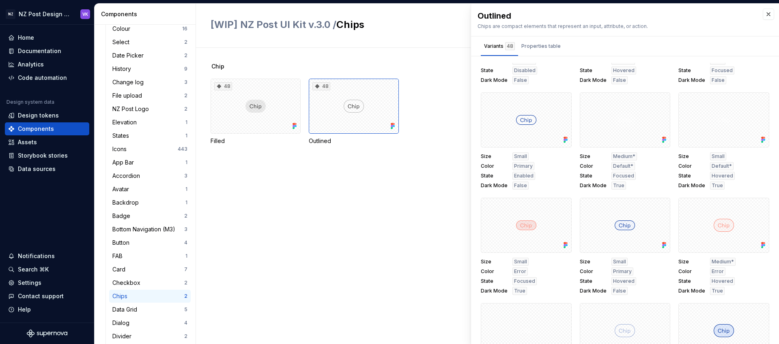
click at [432, 169] on div "Chip 48 Filled 48 Outlined" at bounding box center [494, 196] width 568 height 296
click at [767, 14] on button "button" at bounding box center [768, 14] width 11 height 11
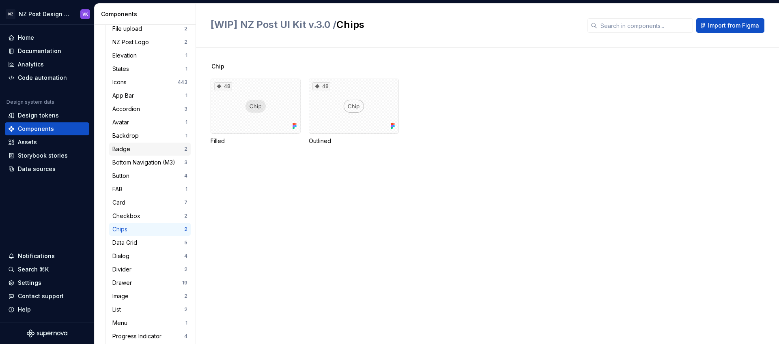
scroll to position [133, 0]
click at [332, 115] on div "48" at bounding box center [354, 106] width 90 height 55
click at [348, 112] on div "48" at bounding box center [354, 106] width 90 height 55
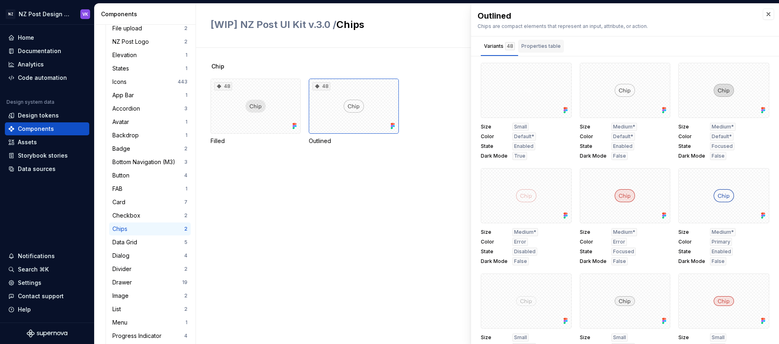
click at [531, 45] on div "Properties table" at bounding box center [540, 46] width 39 height 8
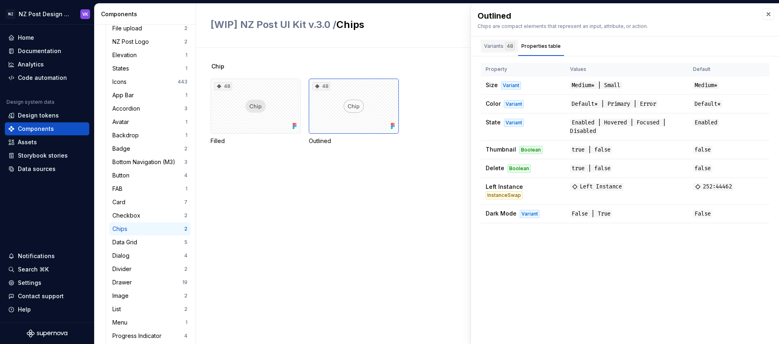
click at [501, 45] on div "Variants 48" at bounding box center [499, 46] width 31 height 8
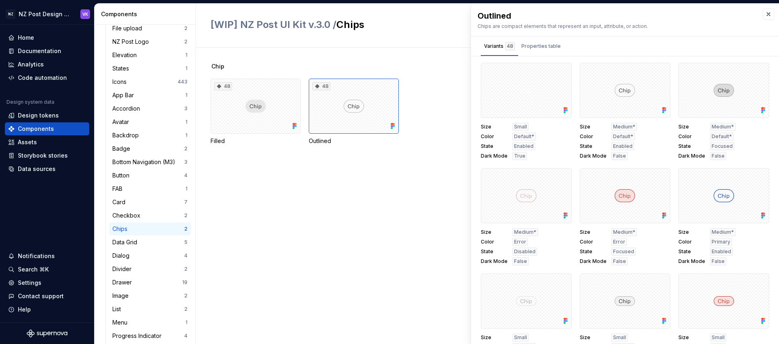
click at [401, 188] on div "Chip 48 Filled 48 Outlined" at bounding box center [494, 196] width 568 height 296
click at [760, 11] on div "Outlined Chips are compact elements that represent an input, attribute, or acti…" at bounding box center [625, 20] width 308 height 32
click at [770, 14] on button "button" at bounding box center [768, 14] width 11 height 11
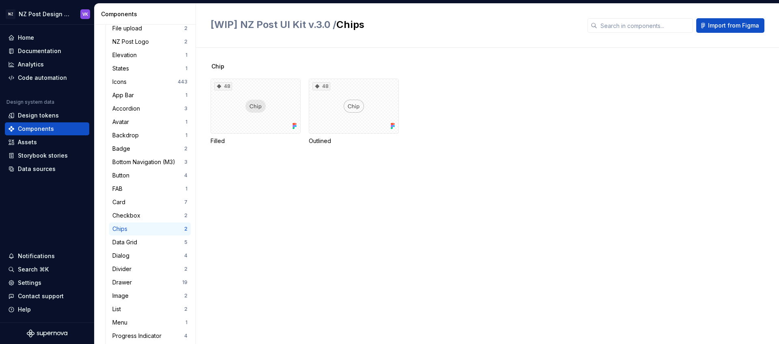
click at [759, 18] on button "Import from Figma" at bounding box center [730, 25] width 68 height 15
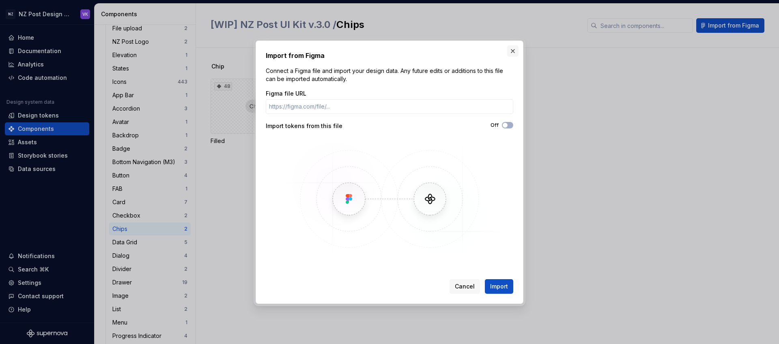
click at [512, 50] on button "button" at bounding box center [512, 50] width 11 height 11
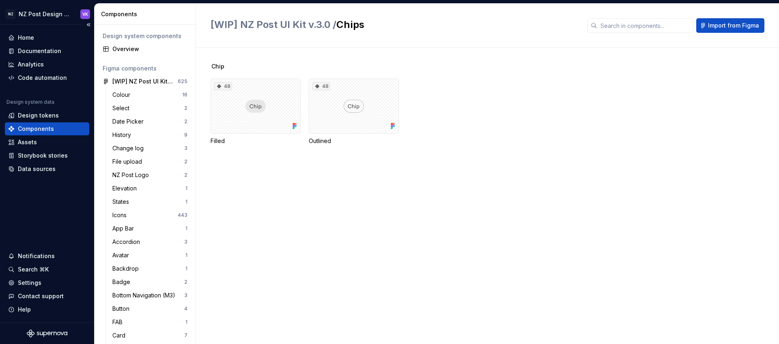
click at [45, 128] on div "Components" at bounding box center [36, 129] width 36 height 8
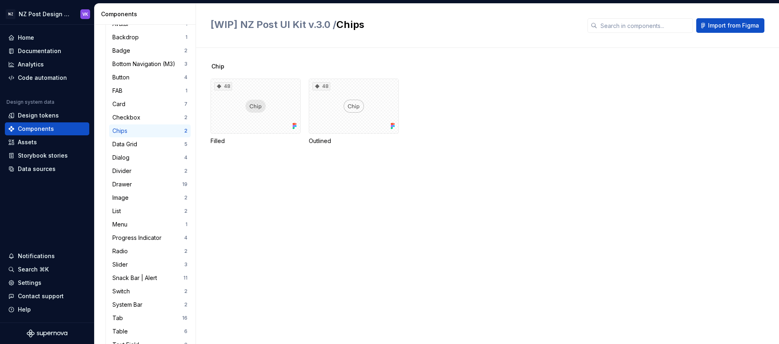
scroll to position [228, 0]
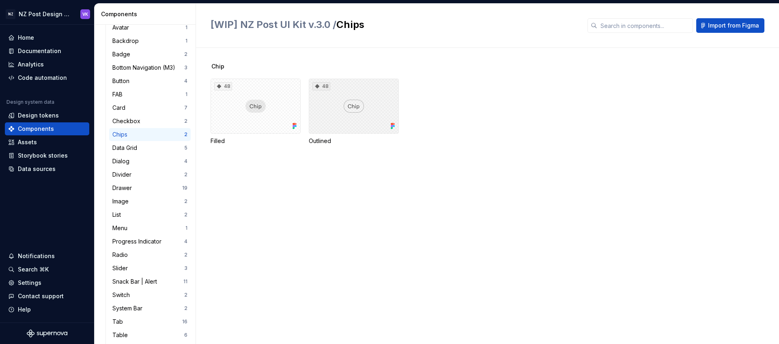
click at [345, 103] on div "48" at bounding box center [354, 106] width 90 height 55
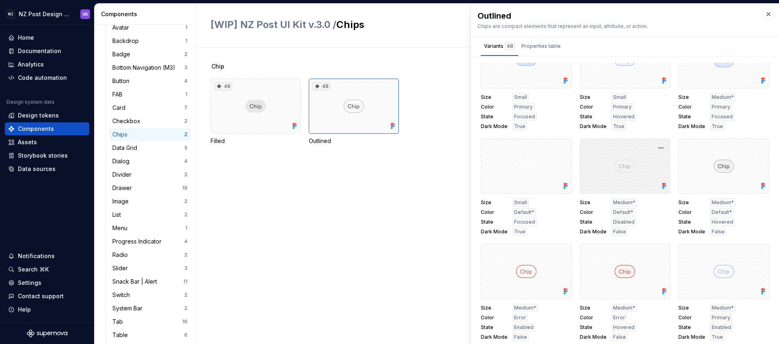
scroll to position [4, 0]
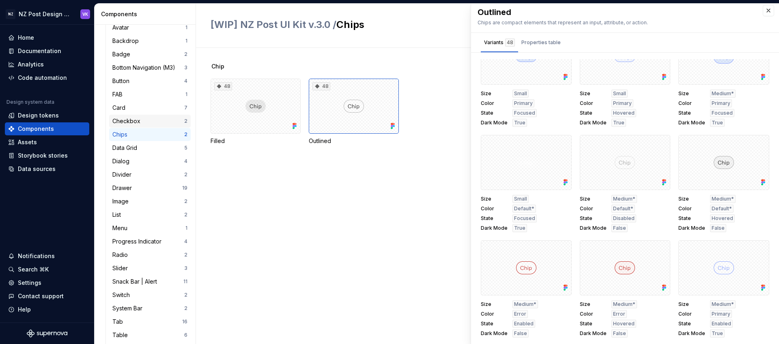
click at [136, 123] on div "Checkbox" at bounding box center [127, 121] width 31 height 8
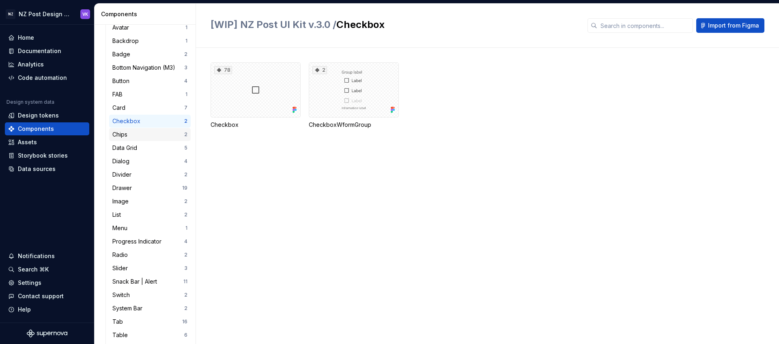
click at [134, 137] on div "Chips" at bounding box center [148, 135] width 72 height 8
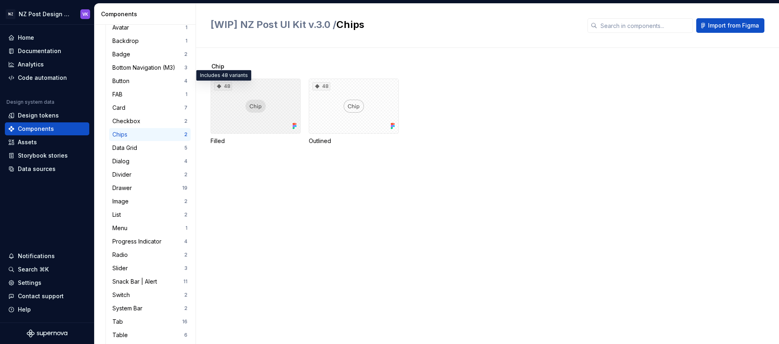
click at [225, 86] on div "48" at bounding box center [223, 86] width 18 height 8
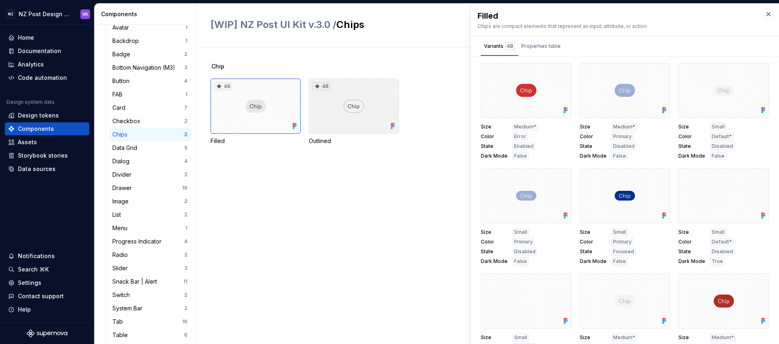
click at [326, 87] on div "48" at bounding box center [321, 86] width 18 height 8
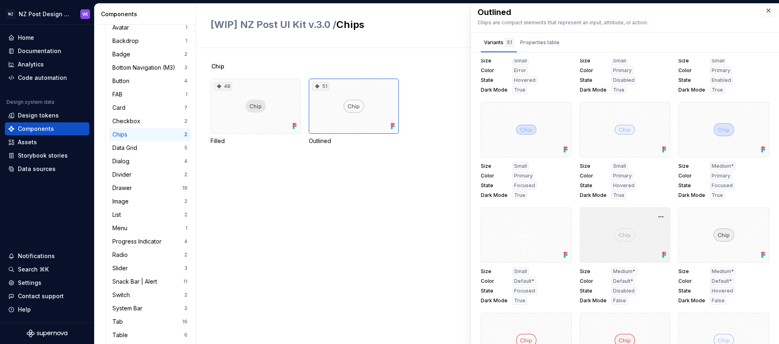
scroll to position [1506, 0]
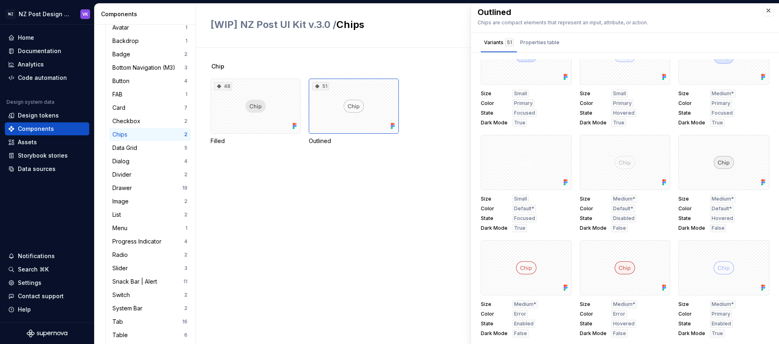
click at [256, 115] on div "48" at bounding box center [255, 106] width 90 height 55
